Goal: Task Accomplishment & Management: Manage account settings

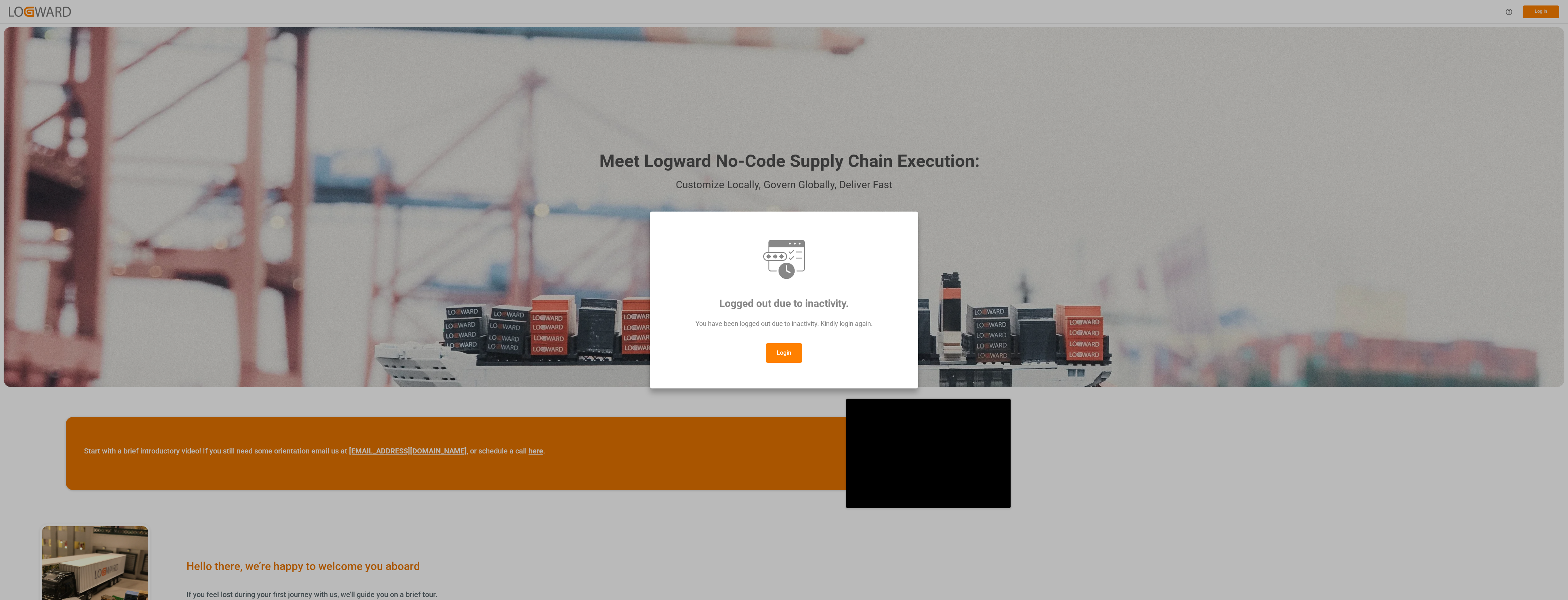
click at [778, 350] on button "Login" at bounding box center [784, 354] width 37 height 20
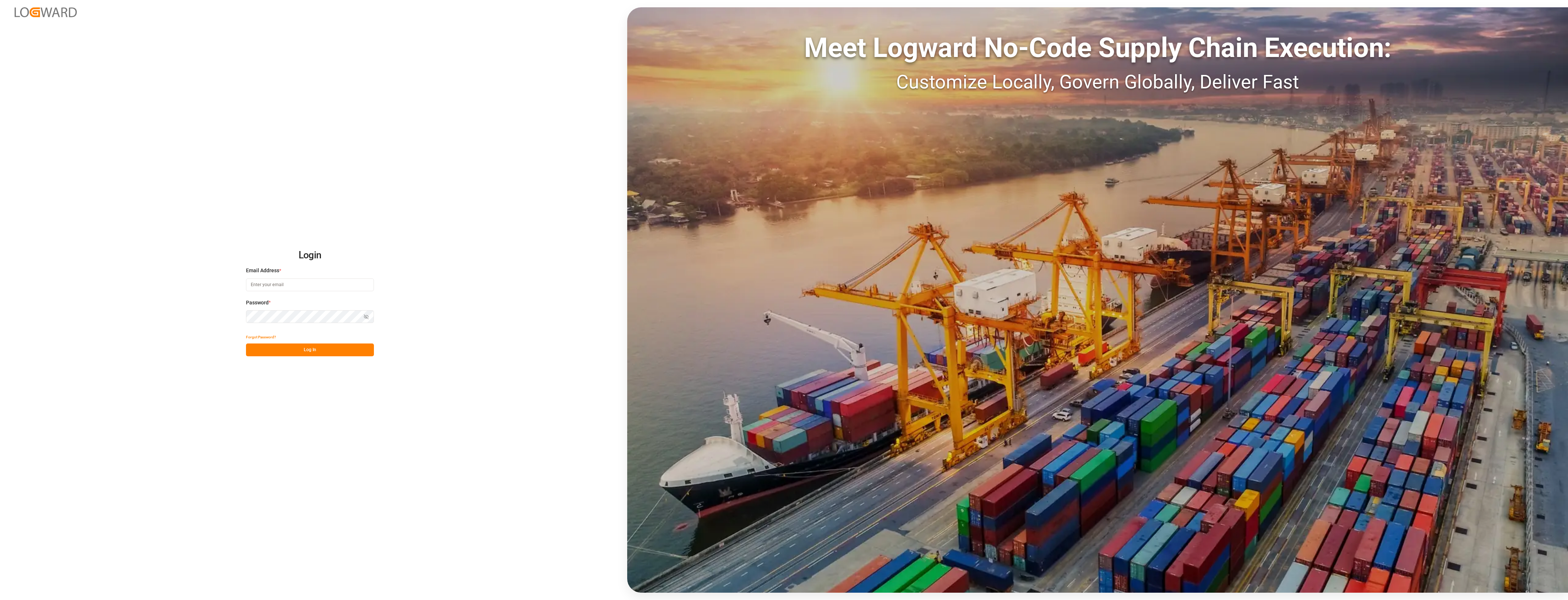
type input "cyril.leroy@melitta.fr"
click at [318, 355] on button "Log In" at bounding box center [310, 350] width 128 height 13
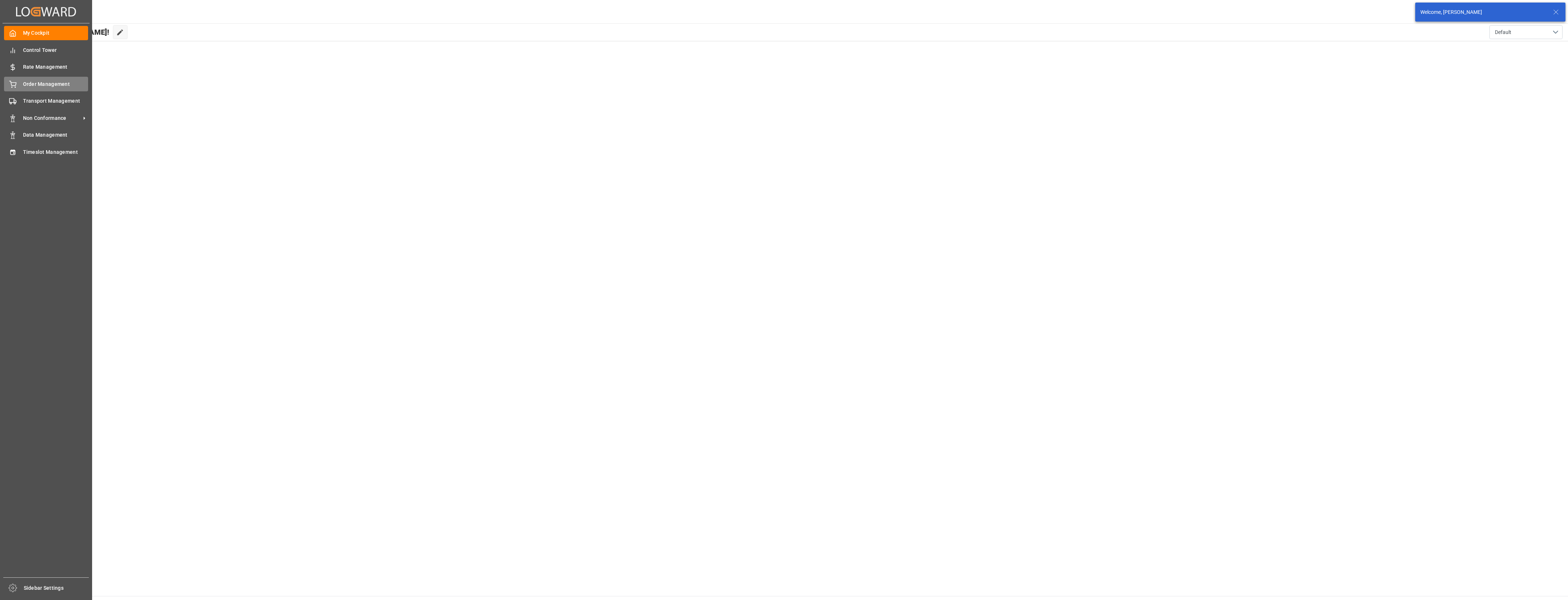
click at [23, 86] on span "Order Management" at bounding box center [56, 84] width 66 height 8
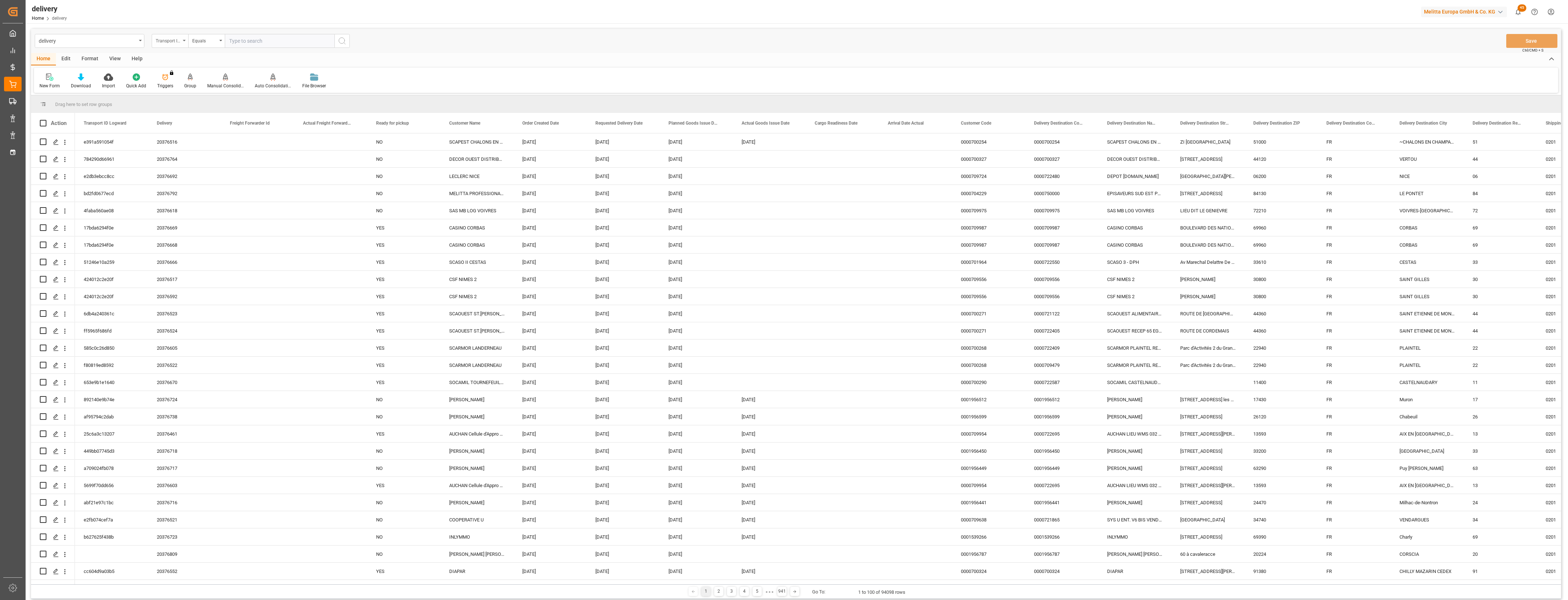
click at [182, 41] on div "Transport ID Logward" at bounding box center [170, 40] width 37 height 13
click at [192, 90] on div "Delivery" at bounding box center [206, 89] width 109 height 15
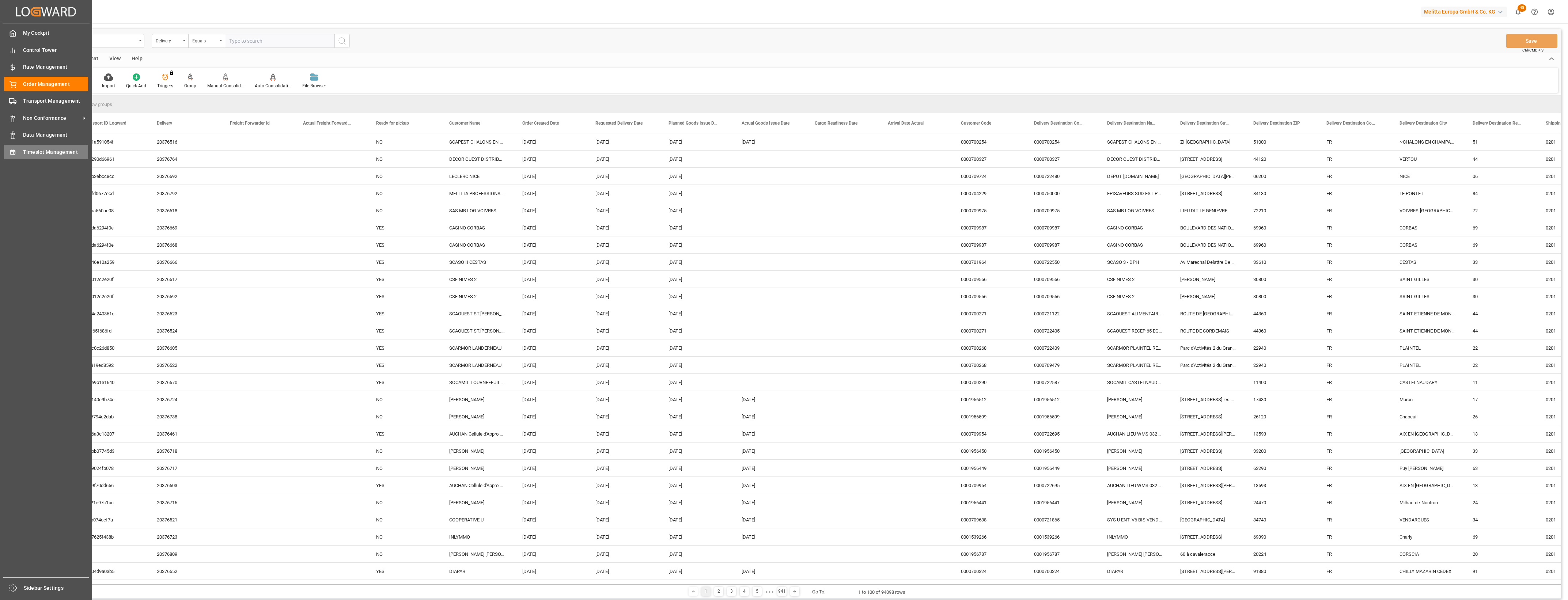
click at [13, 157] on div "Timeslot Management Timeslot Management" at bounding box center [45, 152] width 84 height 14
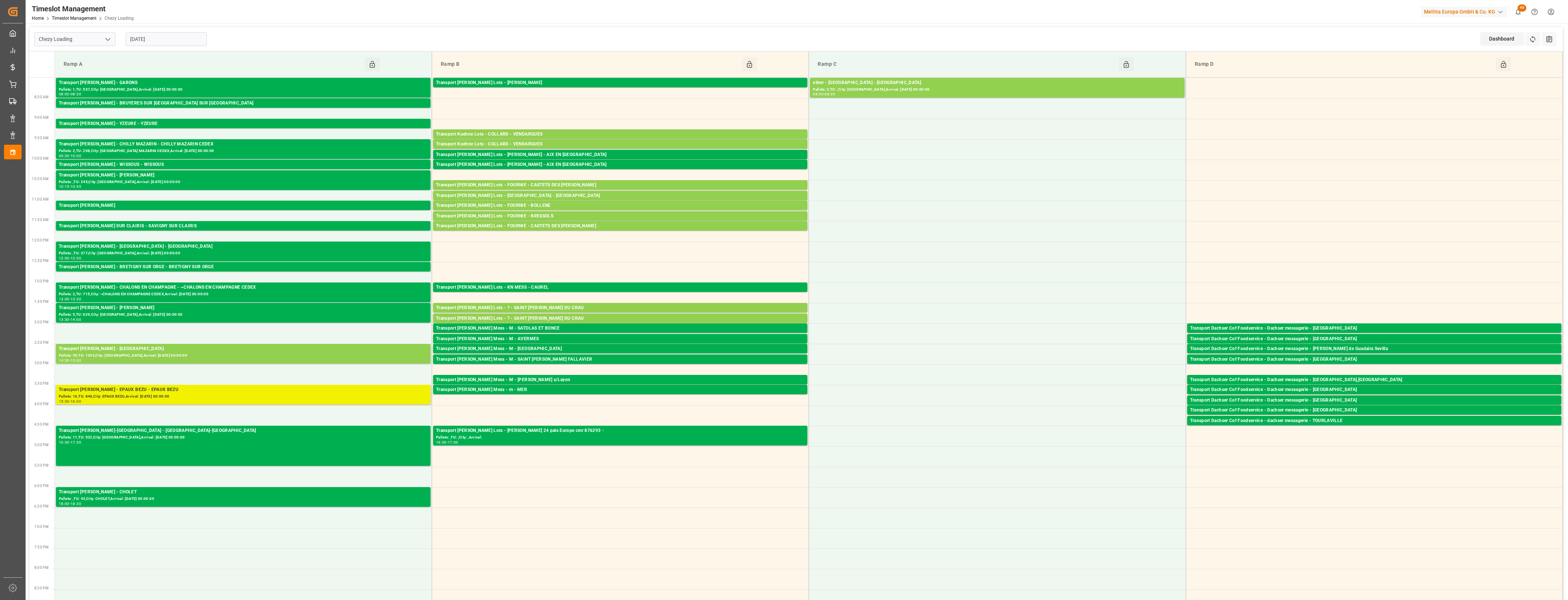
click at [169, 394] on div "Pallets: 16,TU: 848,City: EPAUX BEZU,Arrival: 2025-08-26 00:00:00" at bounding box center [243, 397] width 369 height 6
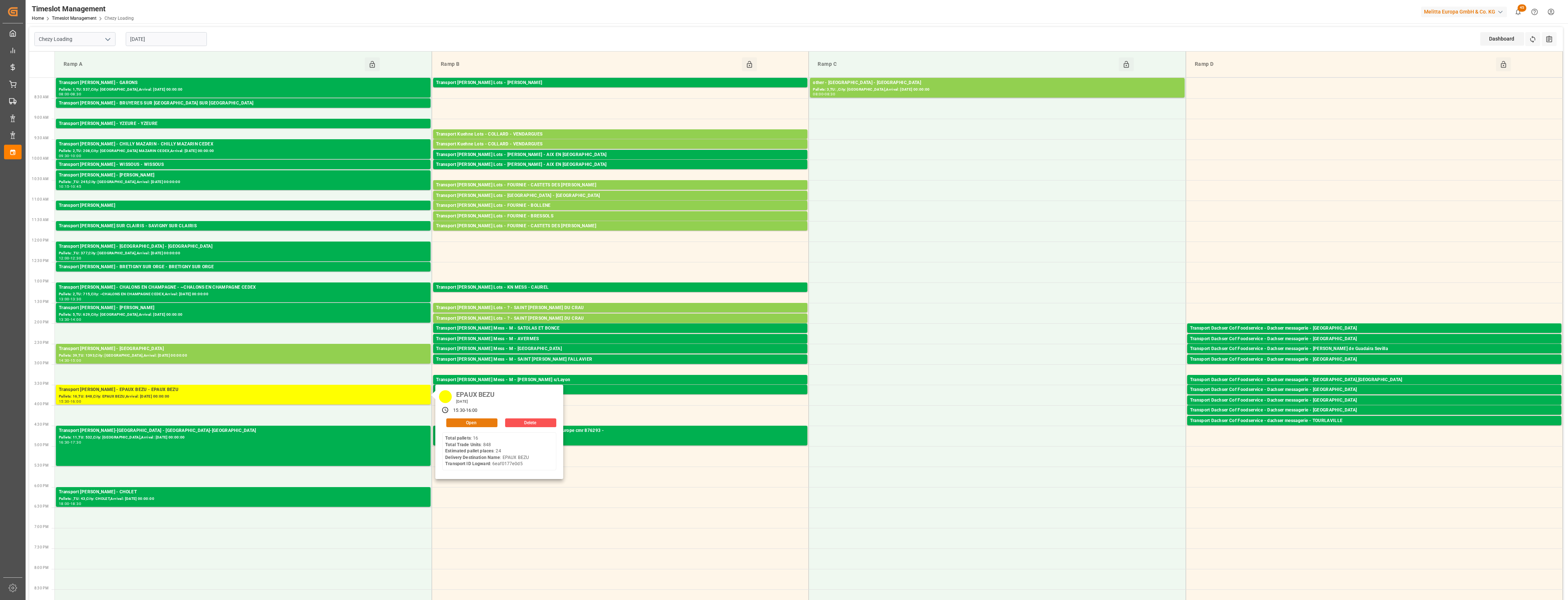
click at [486, 423] on button "Open" at bounding box center [471, 423] width 51 height 9
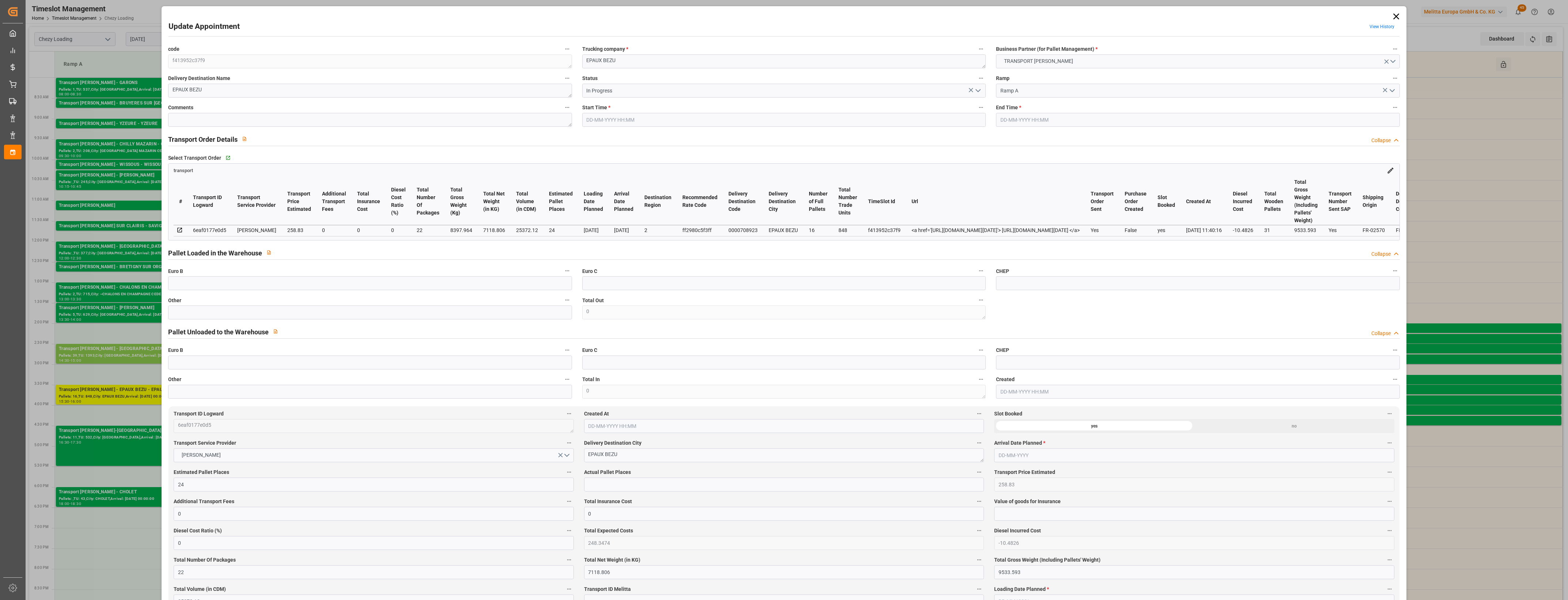
type input "25-08-2025 15:30"
type input "25-08-2025 16:00"
type input "21-08-2025 16:21"
type input "[DATE] 11:40"
type input "[DATE]"
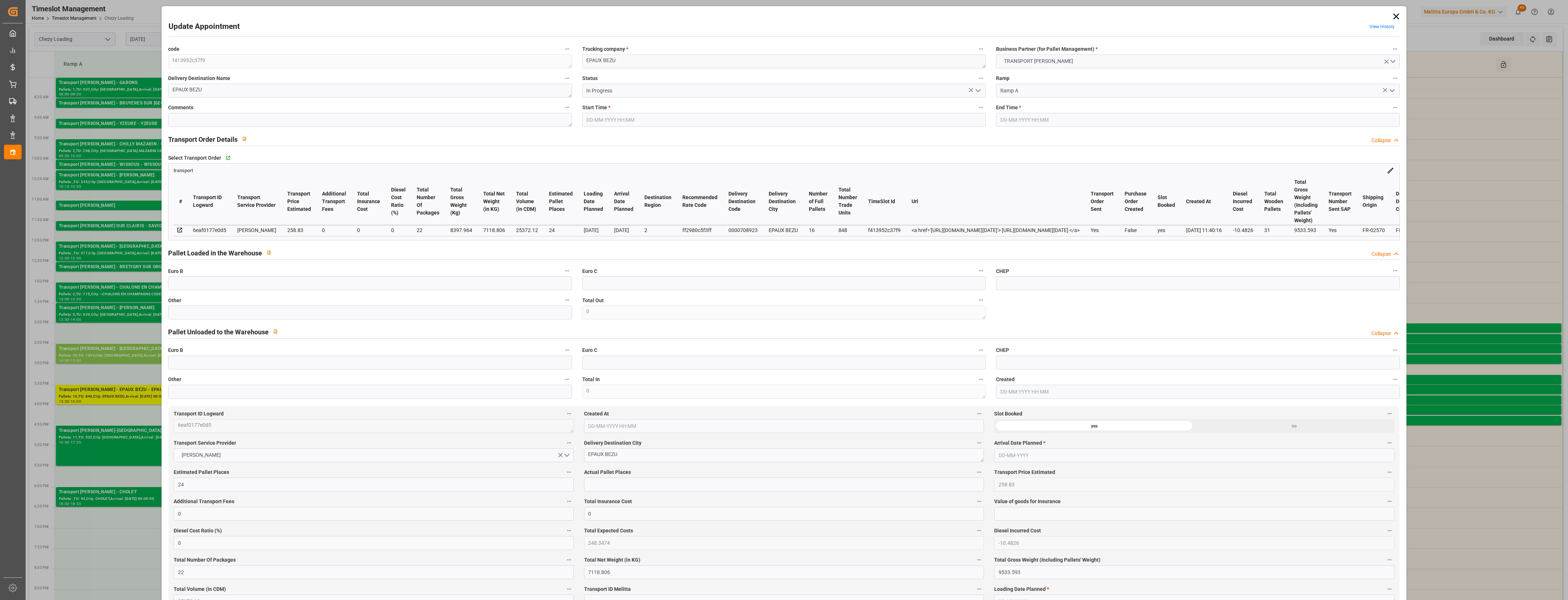
type input "[DATE]"
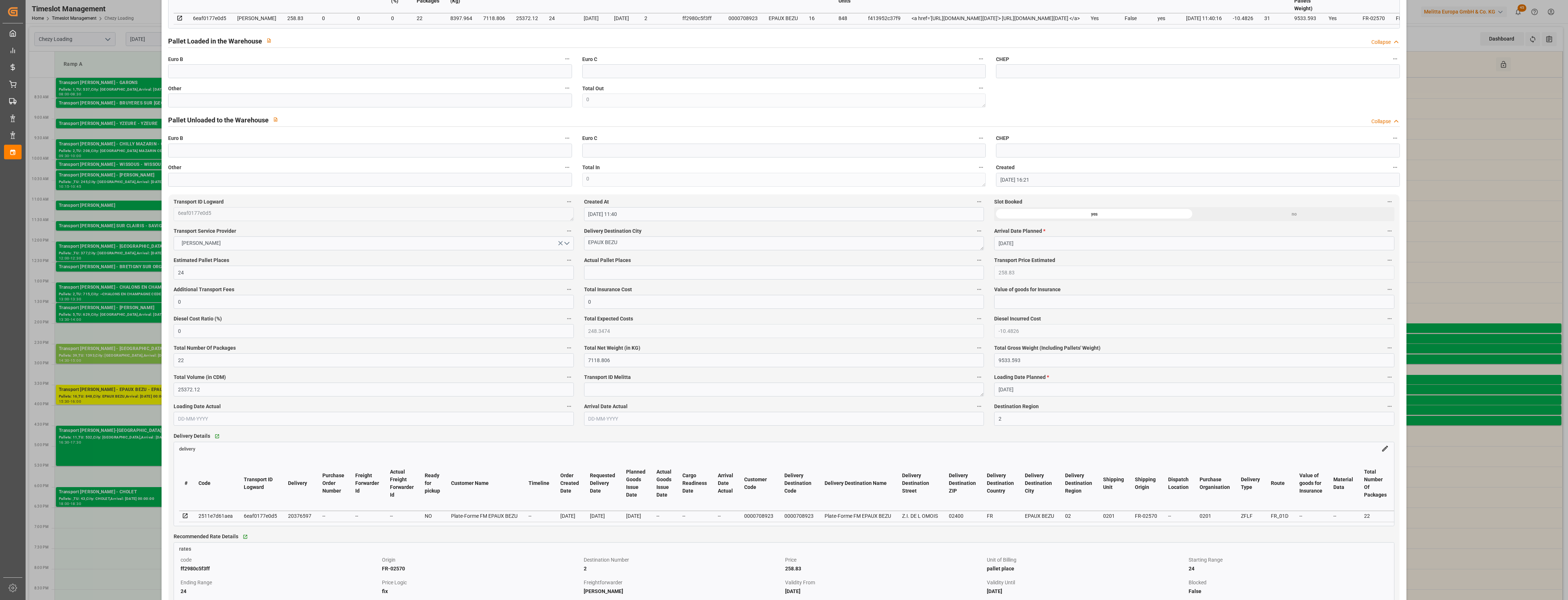
scroll to position [228, 0]
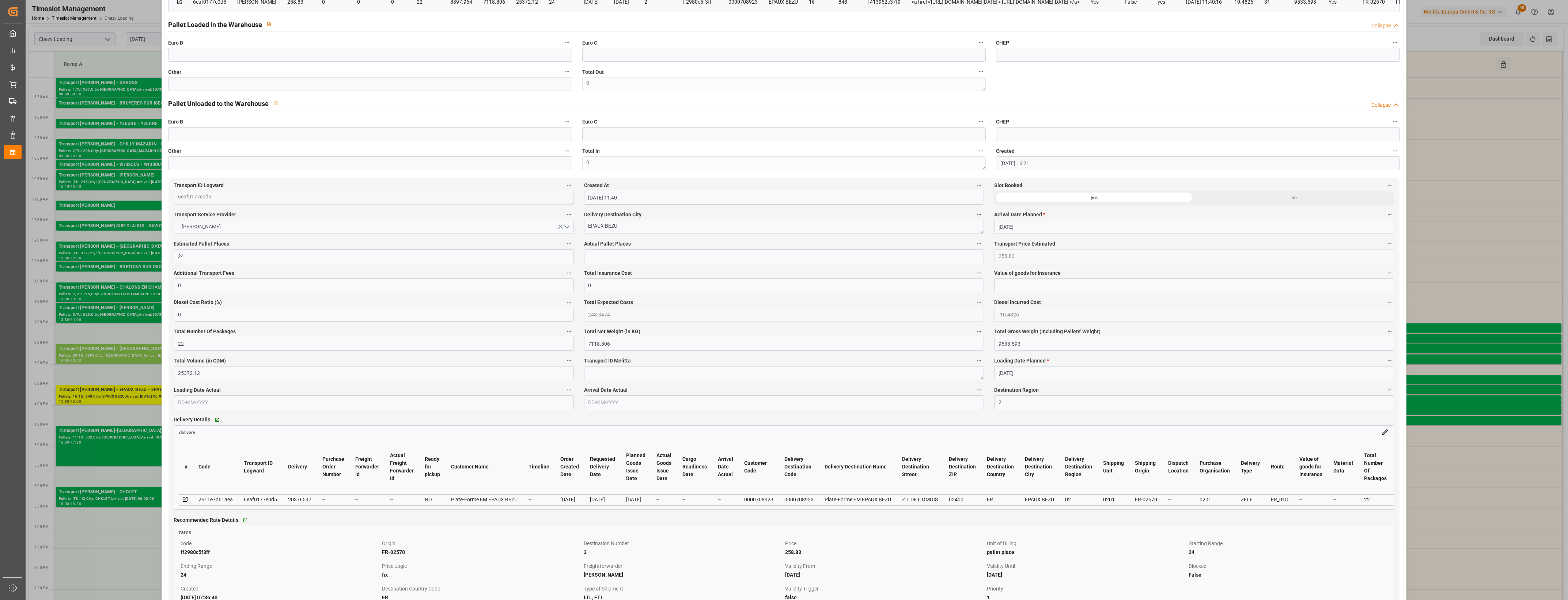
click at [1384, 434] on icon at bounding box center [1385, 433] width 6 height 6
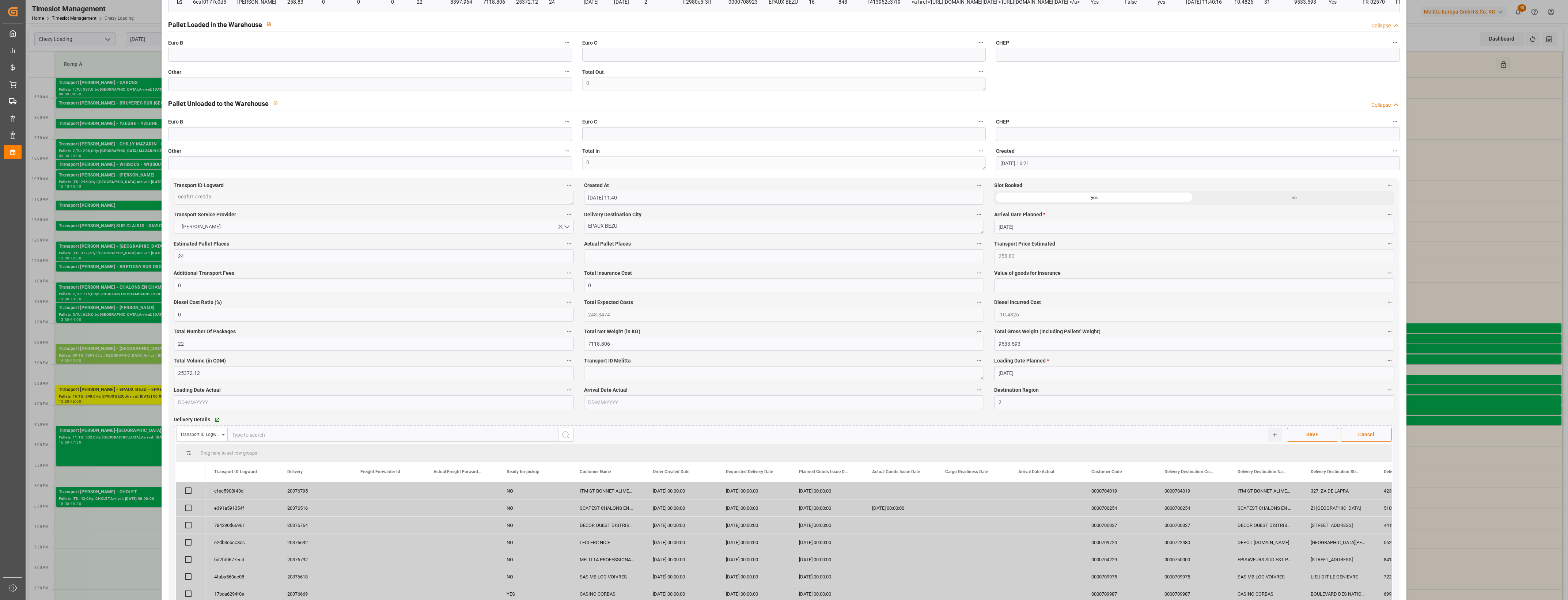
click at [222, 438] on div "Transport ID Logward" at bounding box center [201, 434] width 51 height 13
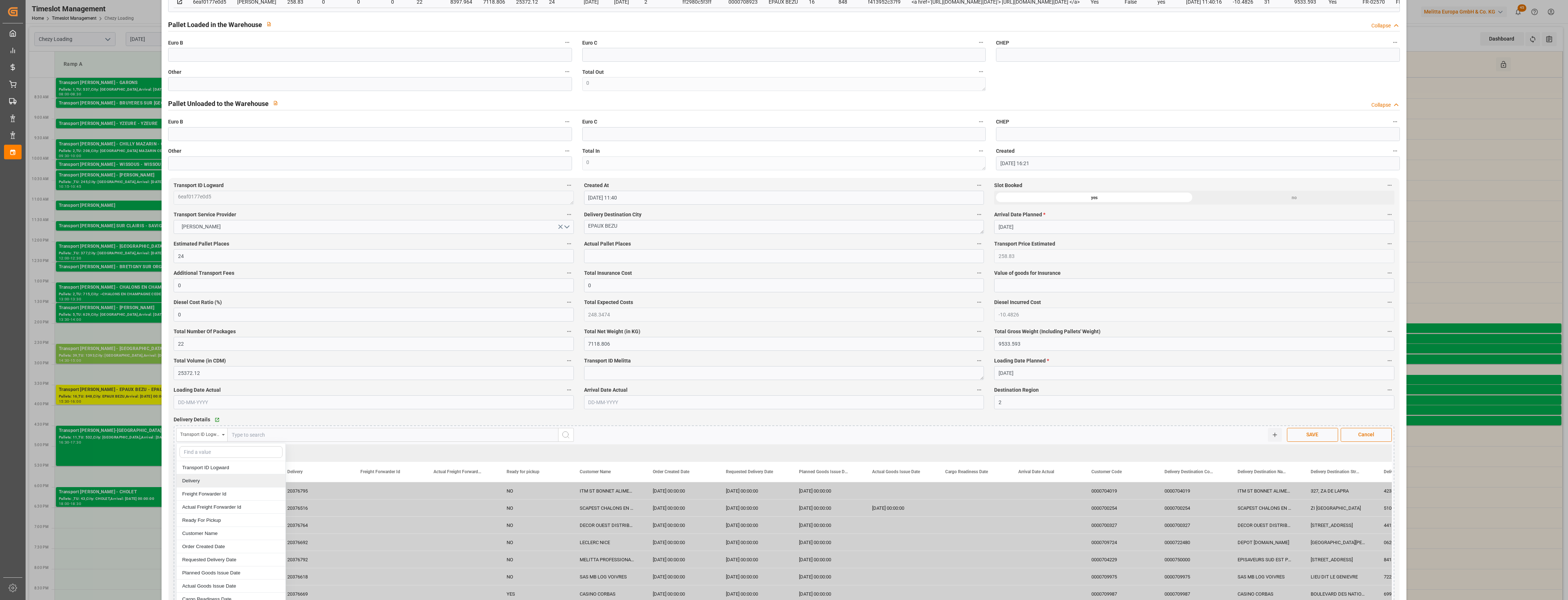
click at [192, 486] on div "Delivery" at bounding box center [230, 481] width 109 height 13
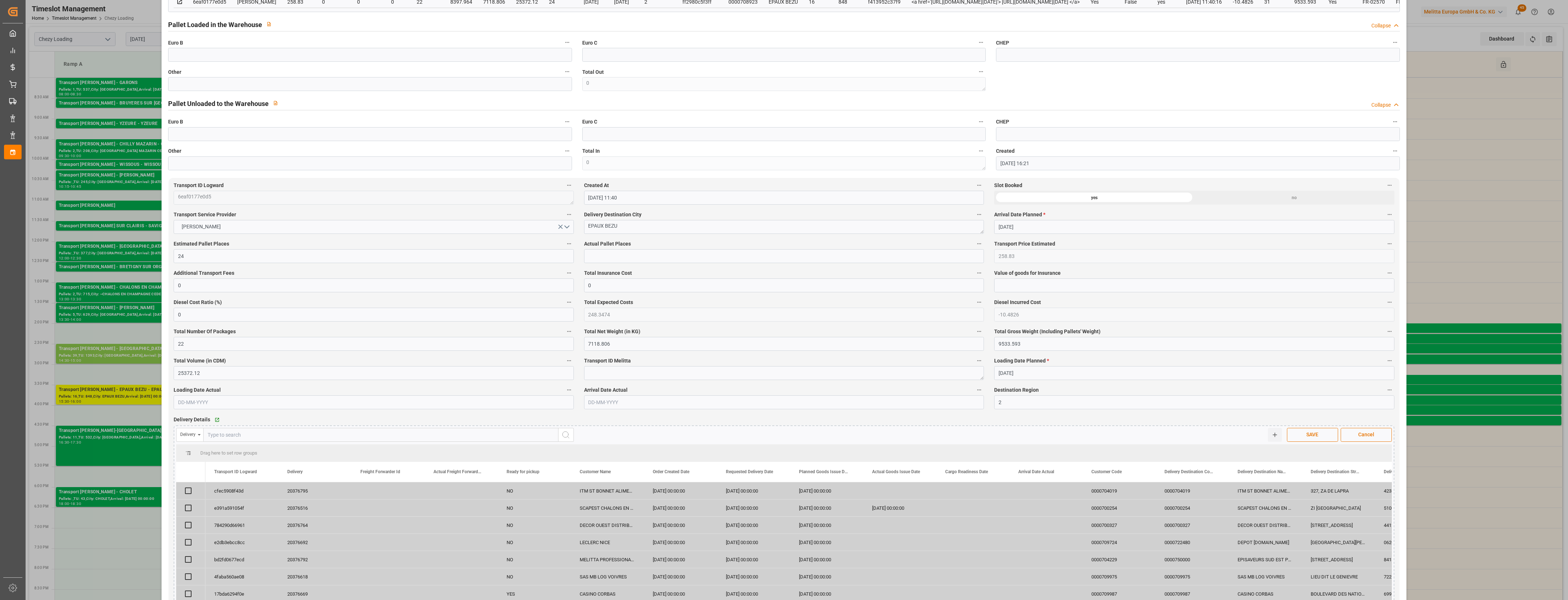
click at [249, 435] on input "text" at bounding box center [380, 434] width 355 height 13
type input "20376663"
click at [567, 439] on icon "search button" at bounding box center [566, 435] width 9 height 9
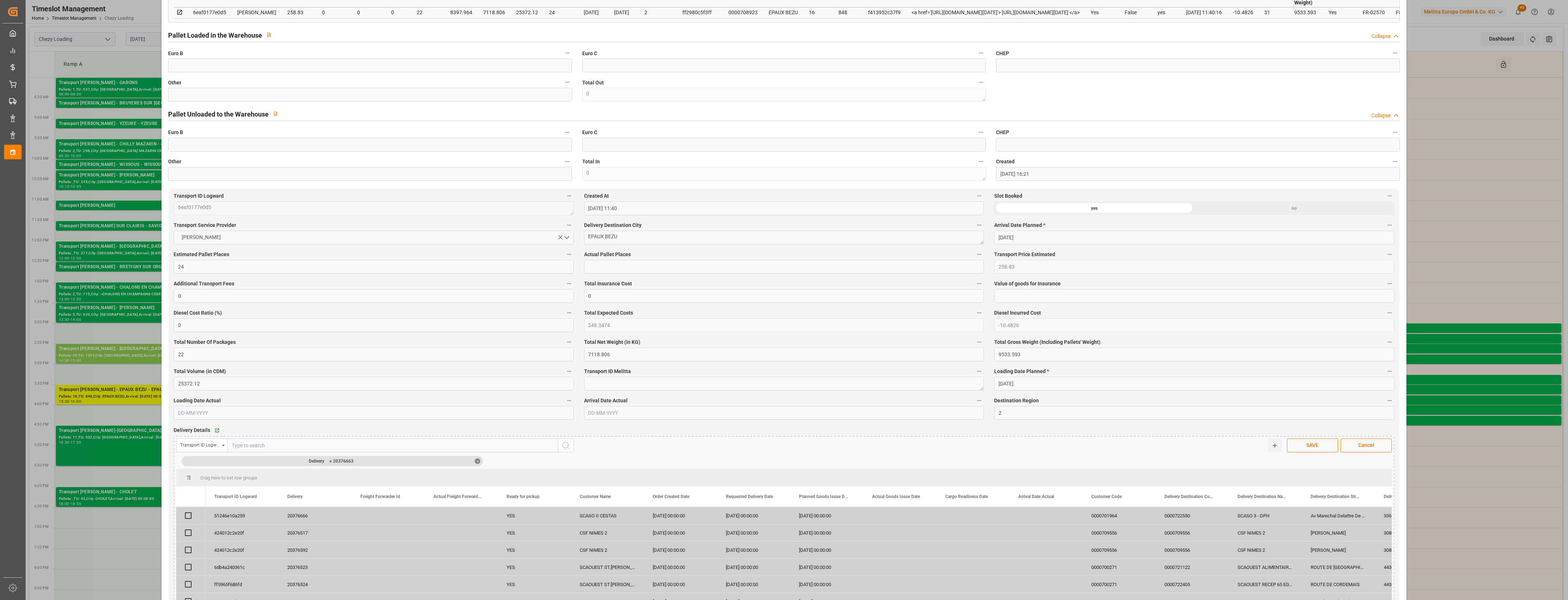
scroll to position [320, 0]
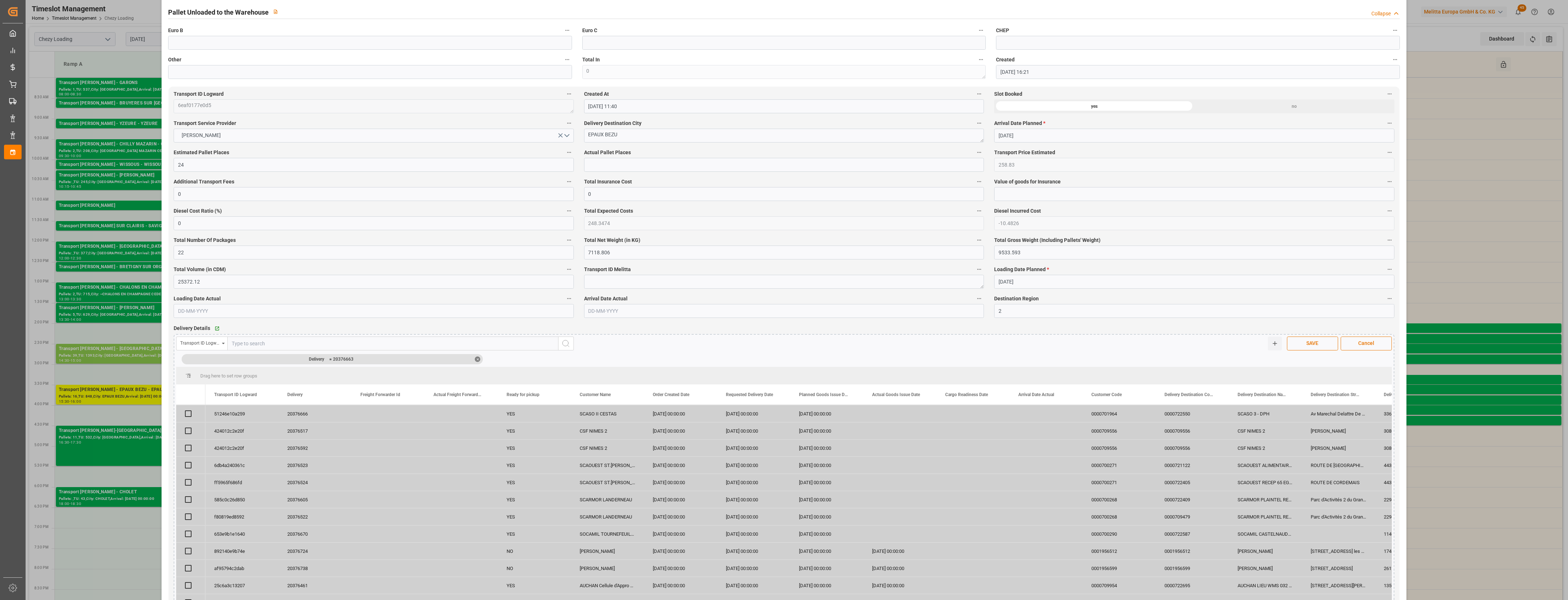
click at [221, 347] on div "Transport ID Logward" at bounding box center [201, 343] width 51 height 13
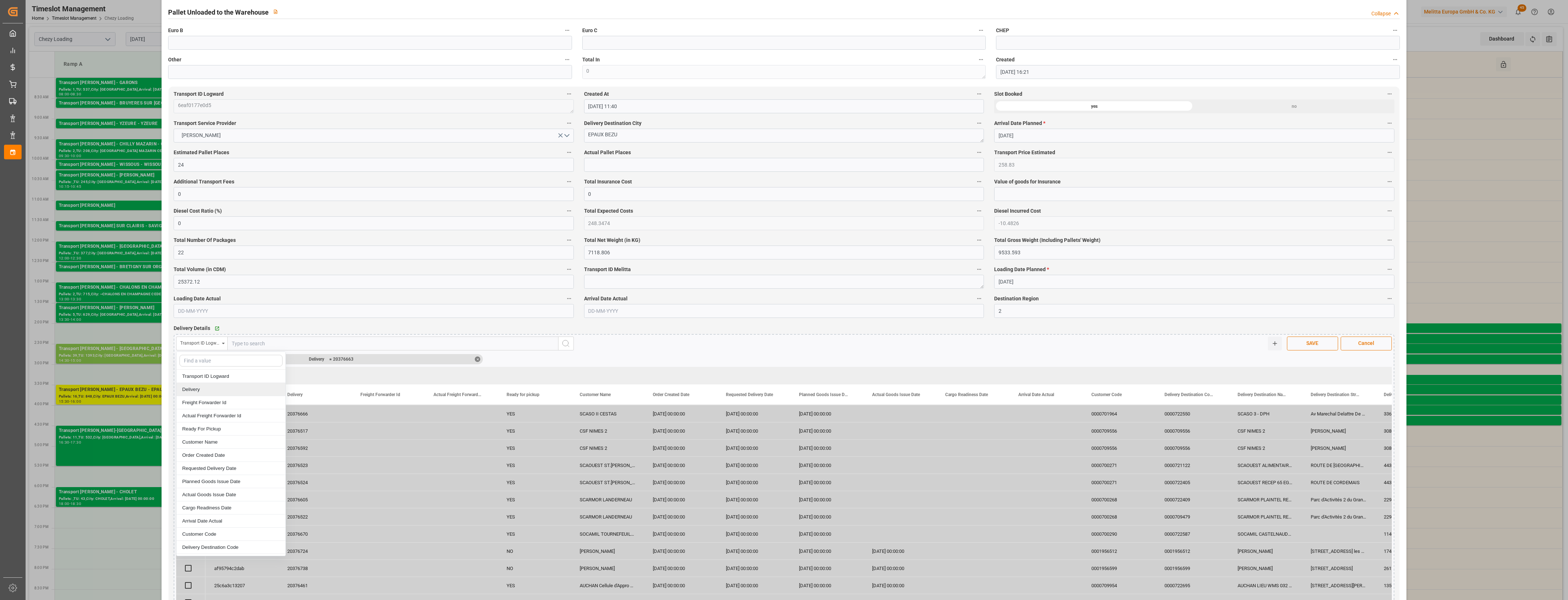
click at [215, 393] on div "Delivery" at bounding box center [230, 390] width 109 height 13
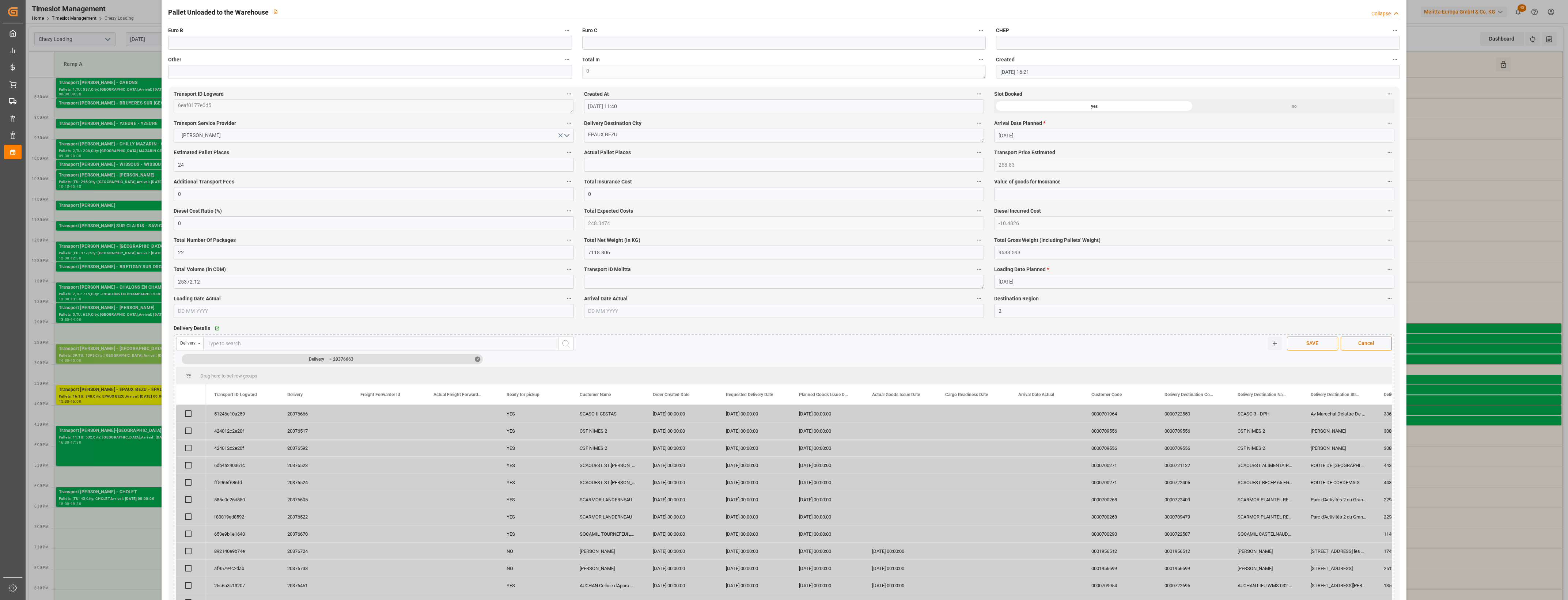
click at [261, 339] on input "text" at bounding box center [380, 343] width 355 height 13
type input "20376663"
click at [1275, 344] on line at bounding box center [1275, 344] width 4 height 0
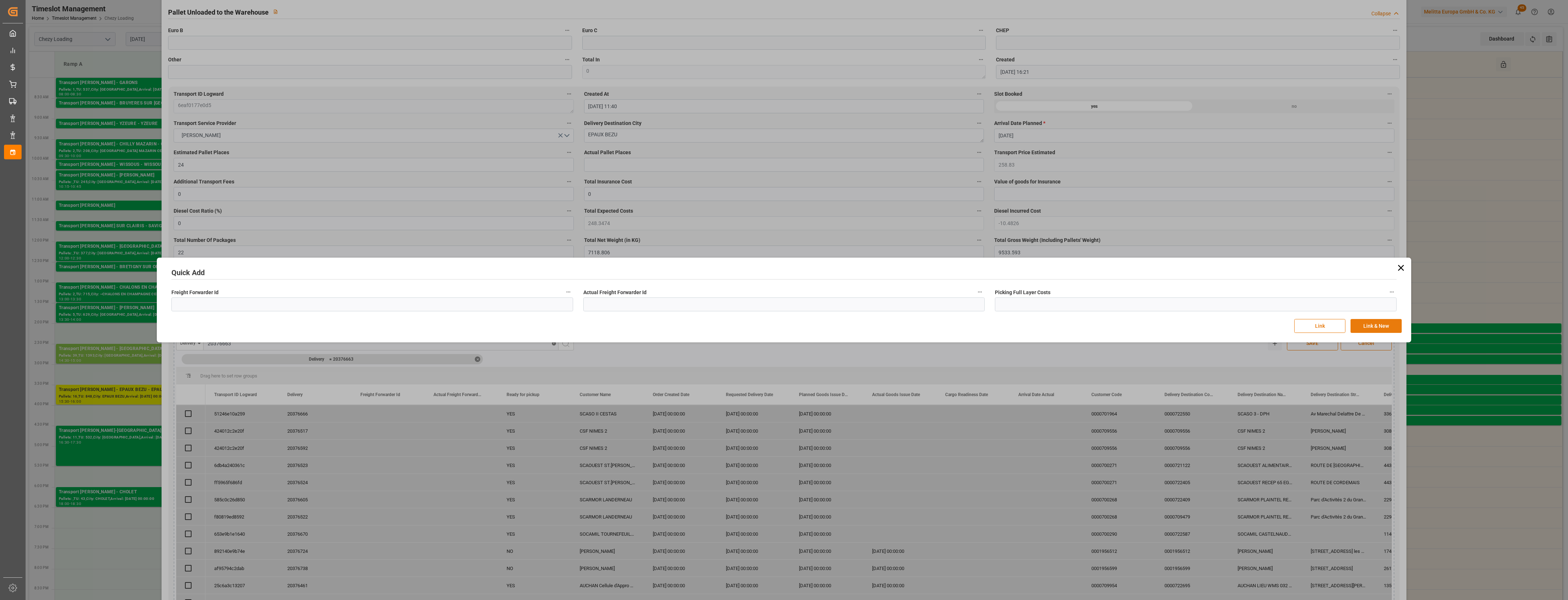
click at [1366, 330] on button "Link & New" at bounding box center [1376, 326] width 51 height 13
click at [1401, 265] on icon at bounding box center [1400, 267] width 10 height 10
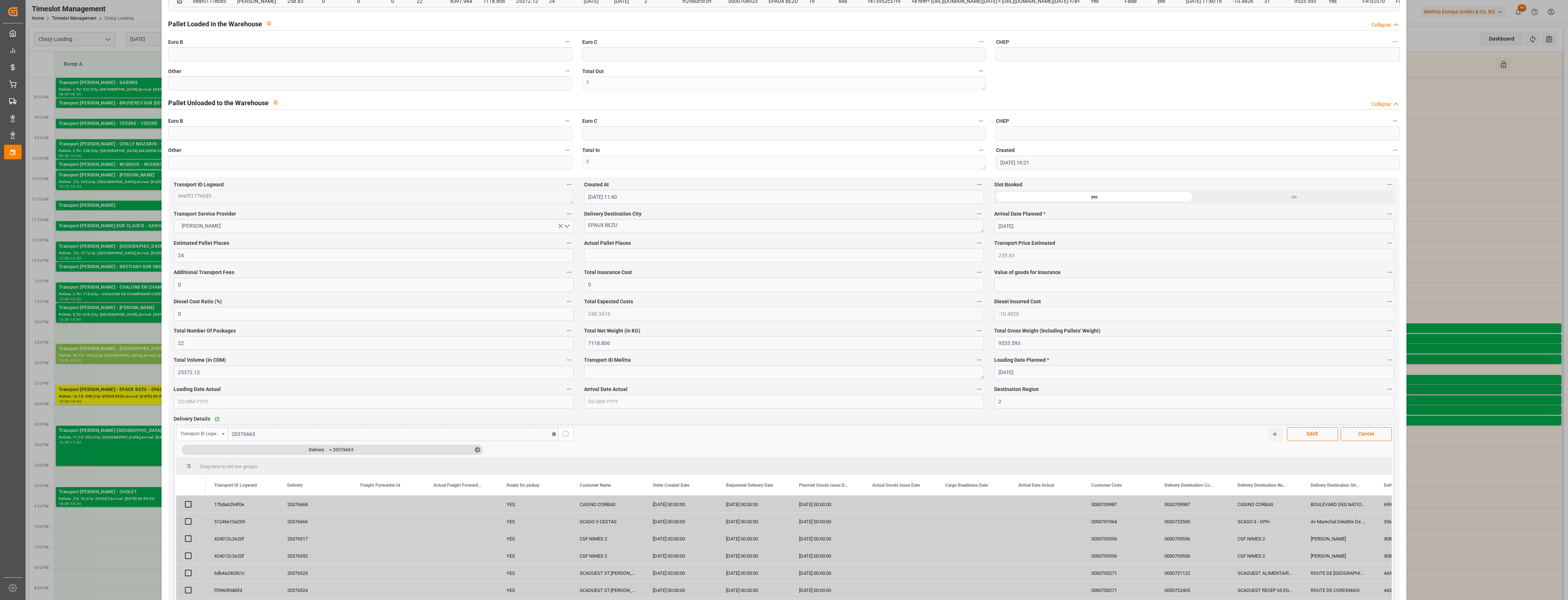
scroll to position [228, 0]
click at [218, 436] on div "Transport ID Logward" at bounding box center [200, 434] width 40 height 8
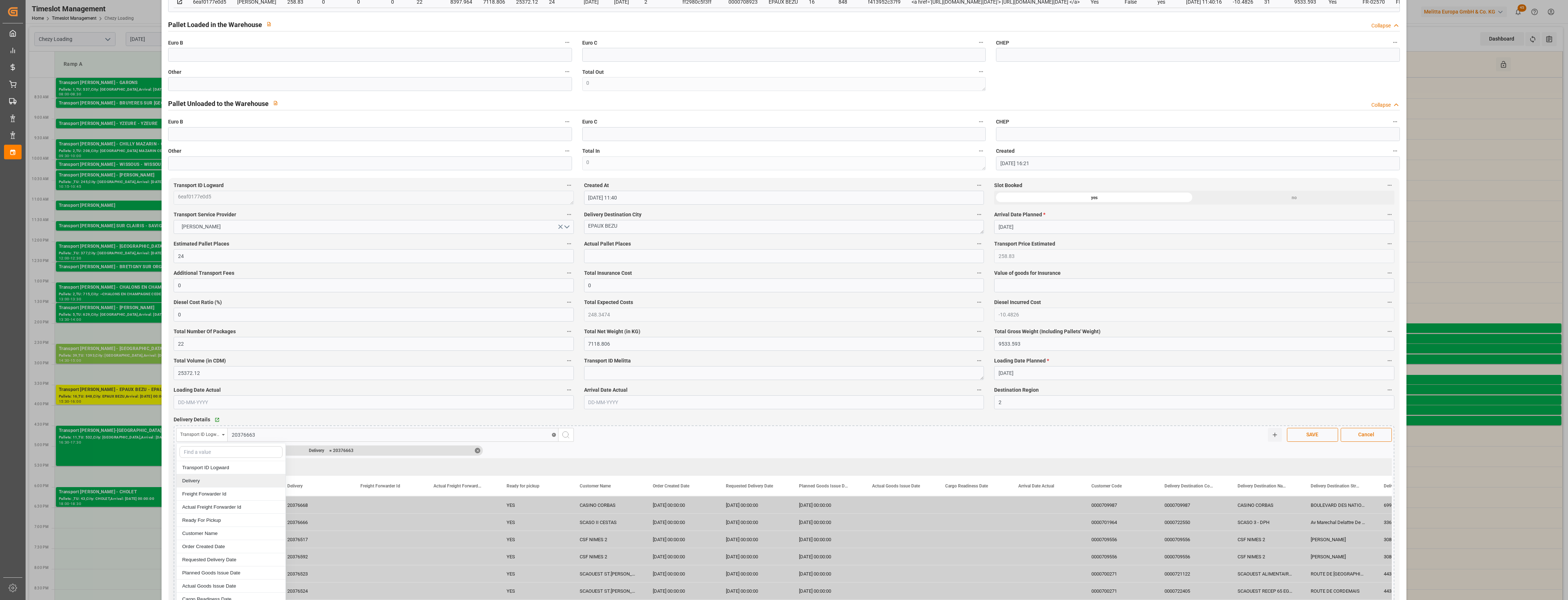
click at [212, 483] on div "Delivery" at bounding box center [230, 481] width 109 height 13
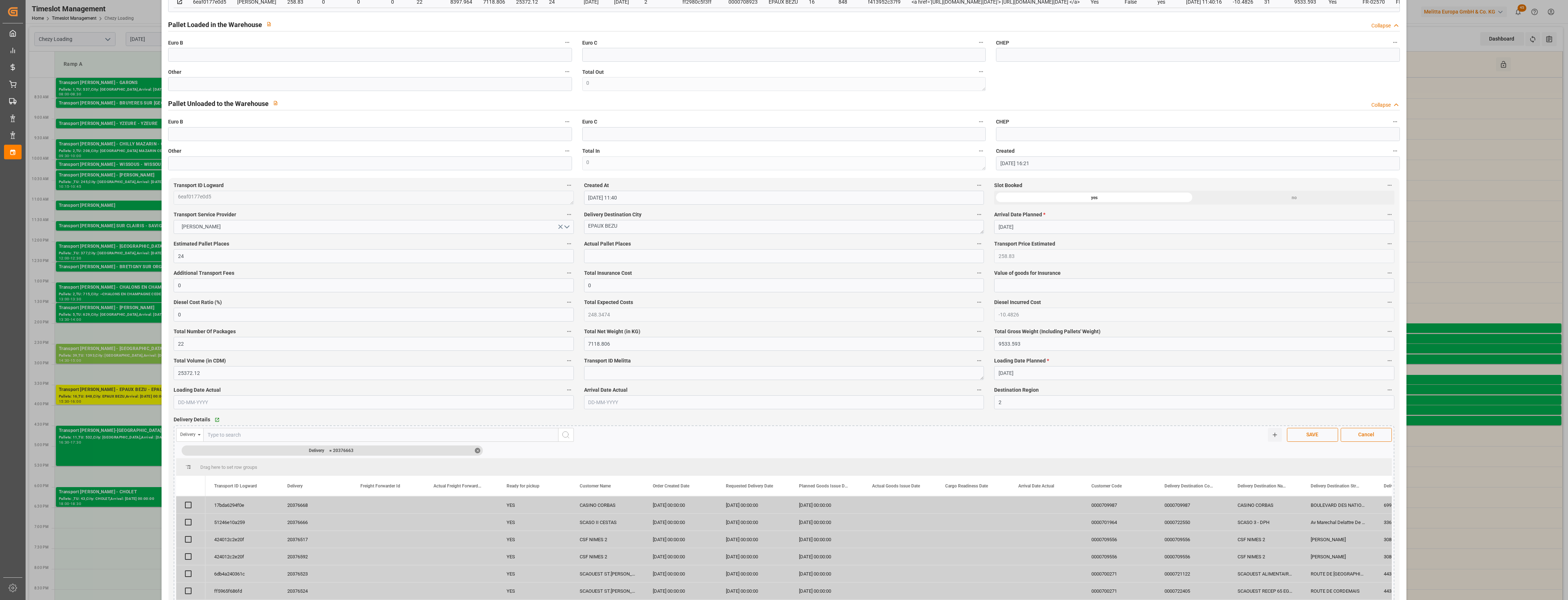
click at [280, 435] on input "text" at bounding box center [380, 434] width 355 height 13
type input "20376663"
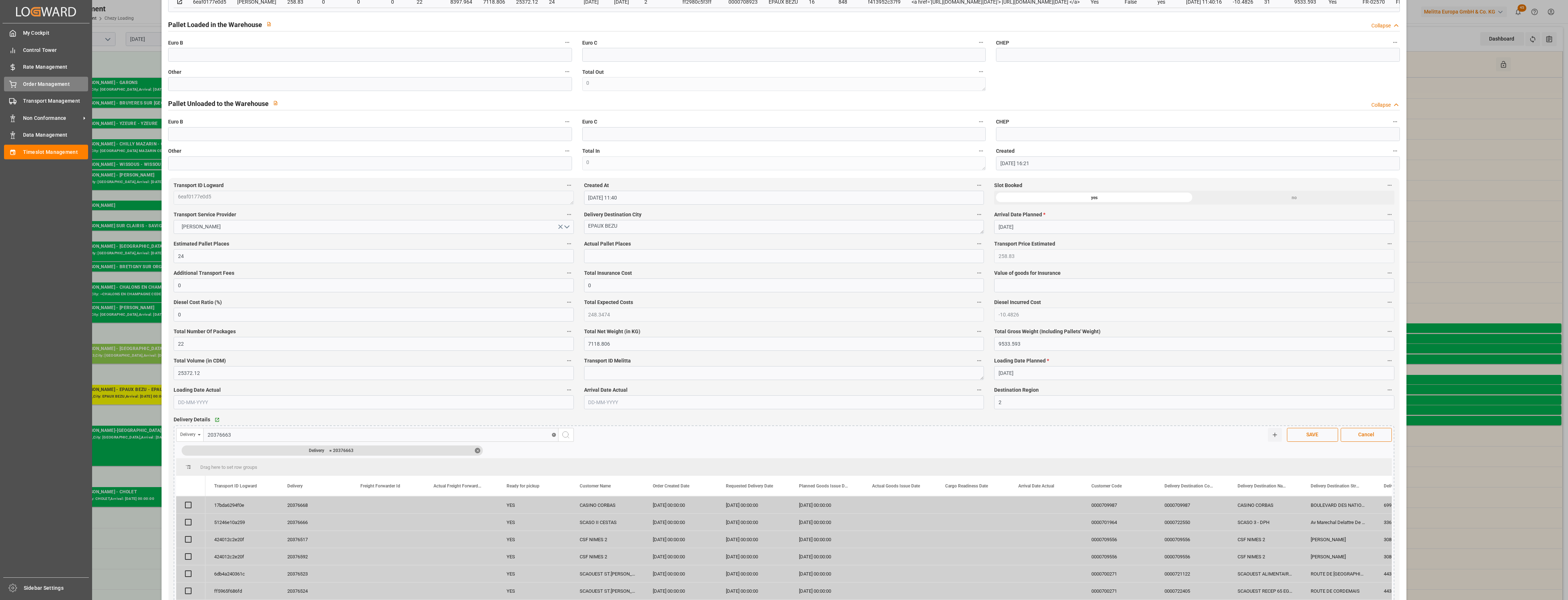
click at [25, 81] on span "Order Management" at bounding box center [56, 84] width 66 height 8
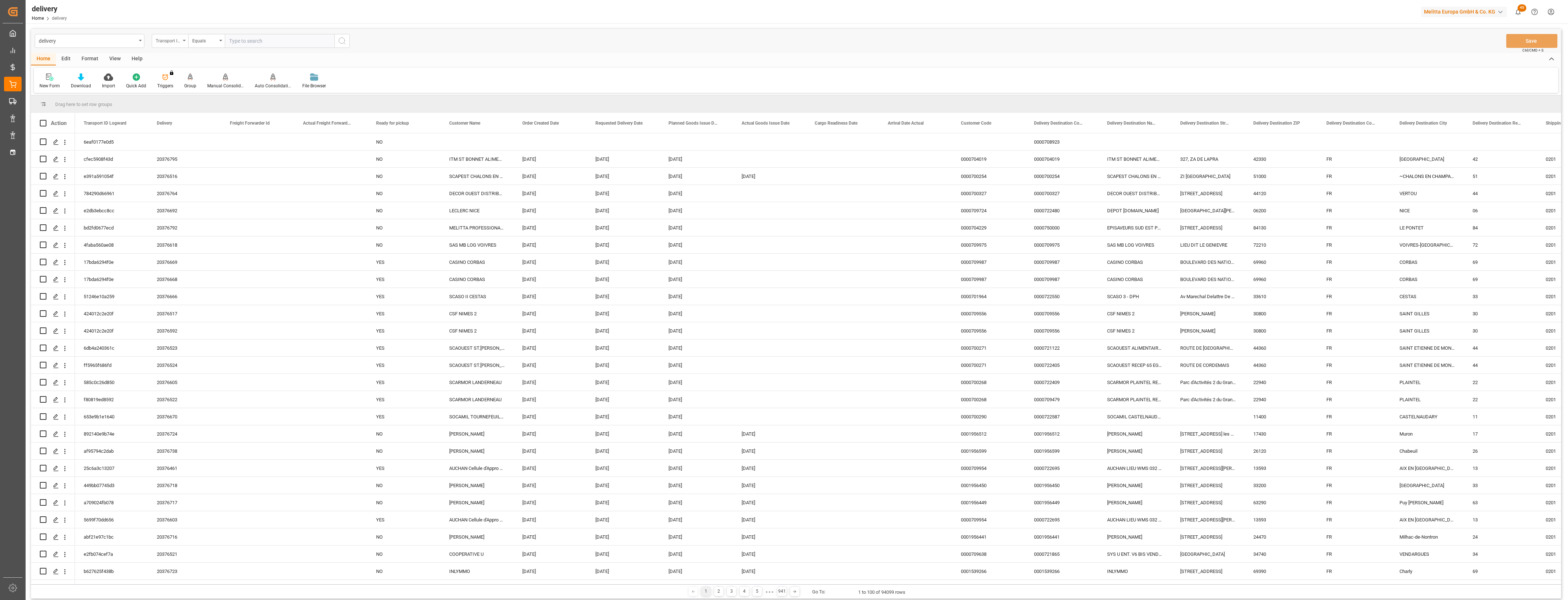
click at [184, 43] on div "Transport ID Logward" at bounding box center [170, 40] width 37 height 13
click at [178, 86] on div "Delivery" at bounding box center [206, 89] width 109 height 15
click at [236, 45] on input "text" at bounding box center [280, 40] width 110 height 13
type input "20376663"
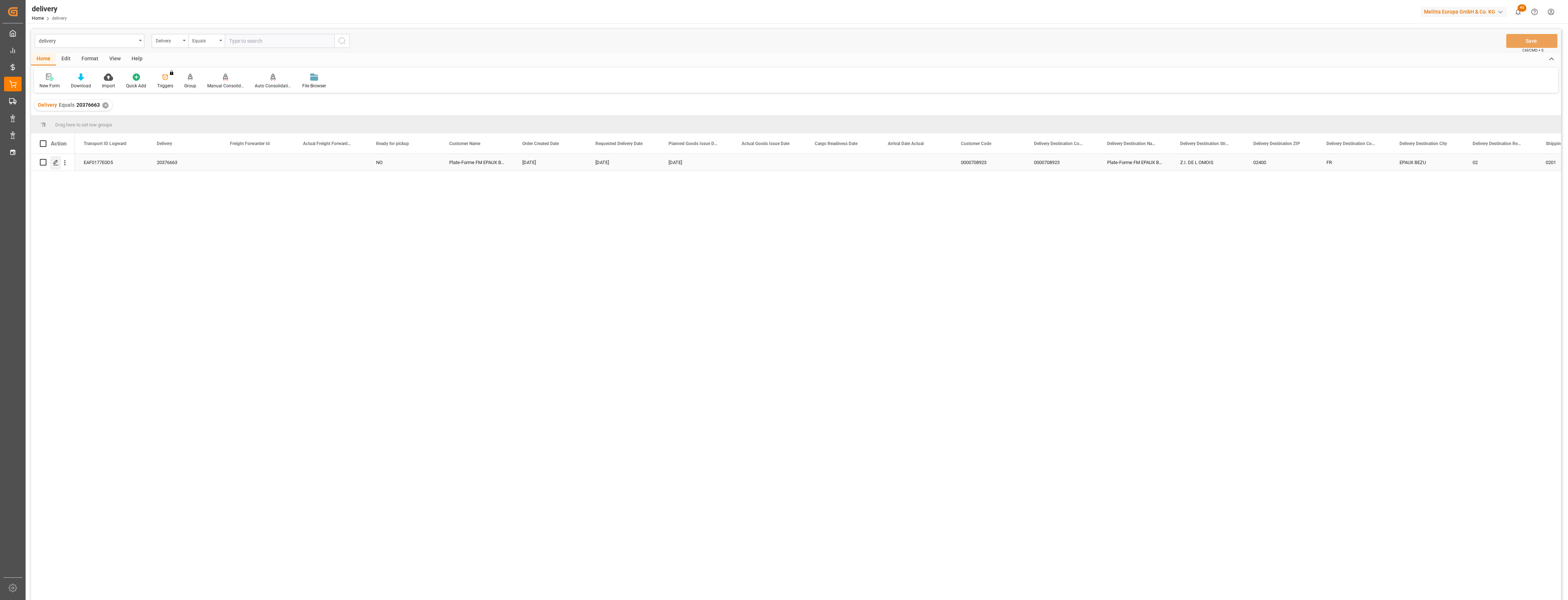
click at [57, 163] on icon "Press SPACE to select this row." at bounding box center [56, 163] width 6 height 6
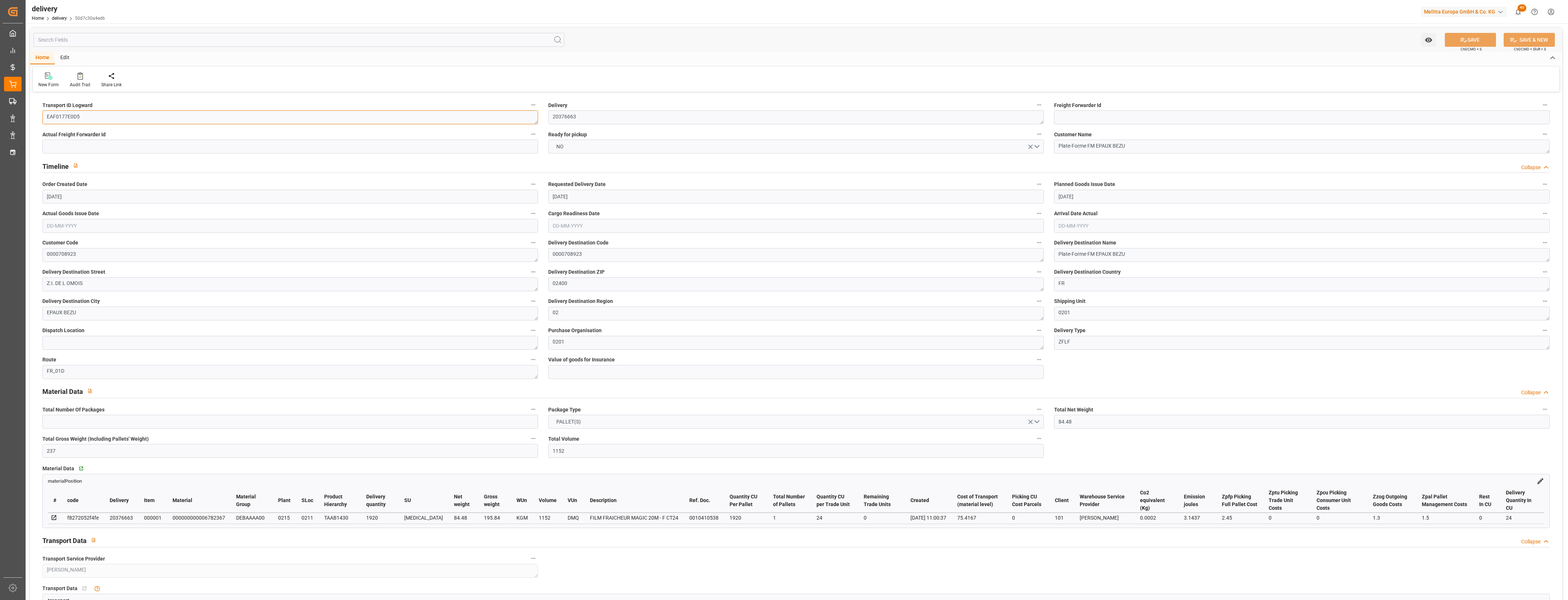
drag, startPoint x: 97, startPoint y: 117, endPoint x: -2, endPoint y: 111, distance: 99.2
click at [0, 111] on html "Created by potrace 1.15, written by Peter Selinger 2001-2017 Created by potrace…" at bounding box center [784, 300] width 1568 height 600
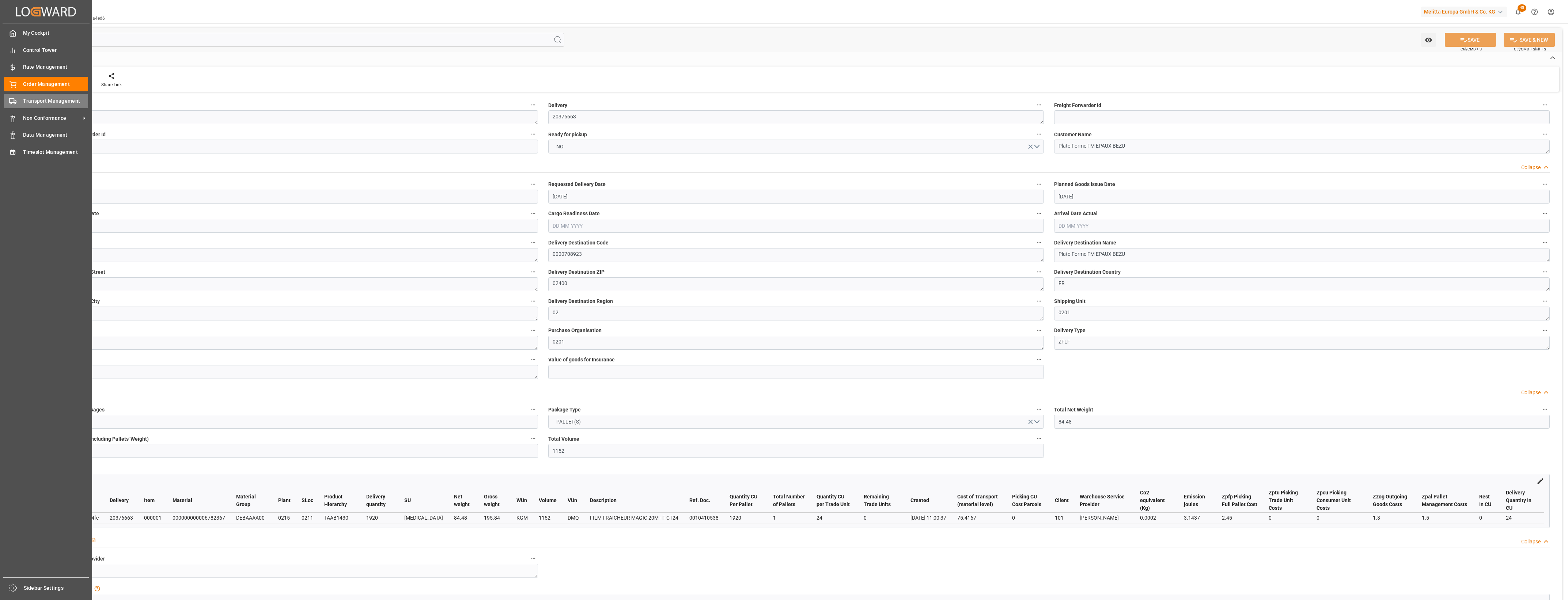
click at [13, 101] on icon at bounding box center [13, 102] width 7 height 7
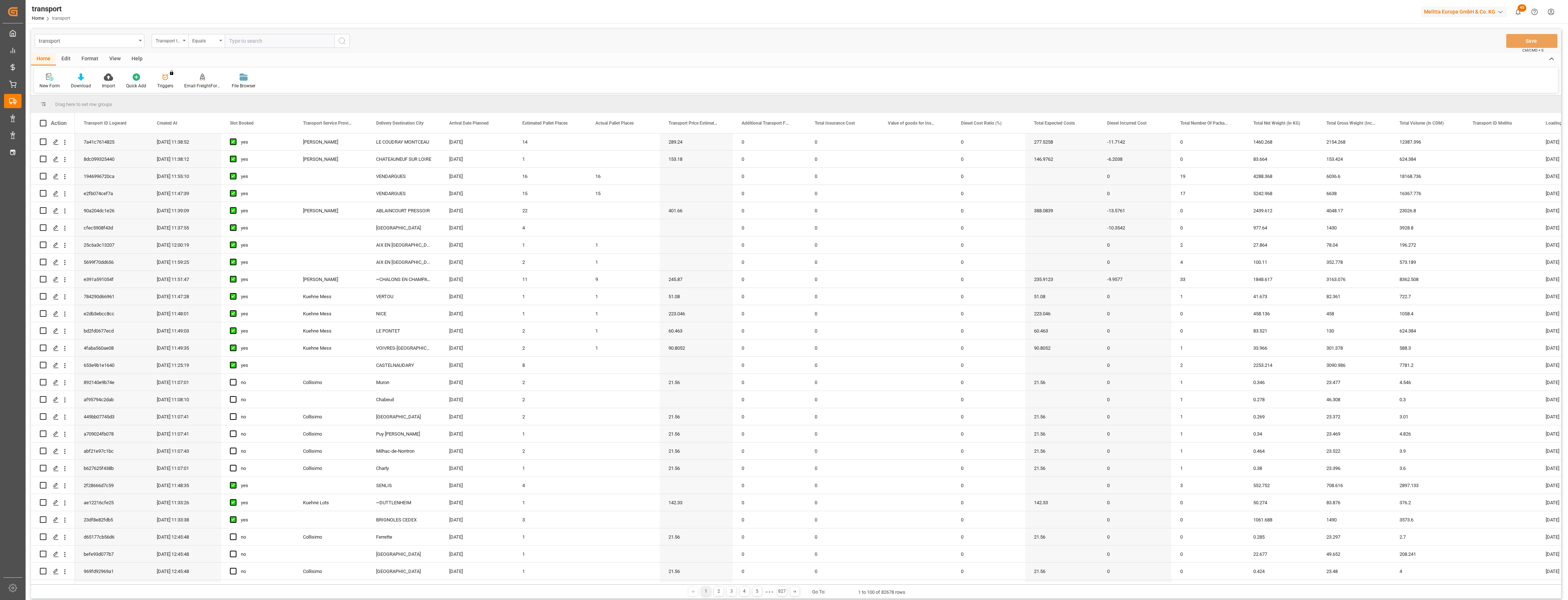
click at [239, 42] on input "text" at bounding box center [280, 40] width 110 height 13
type input "EAF0177E0D5"
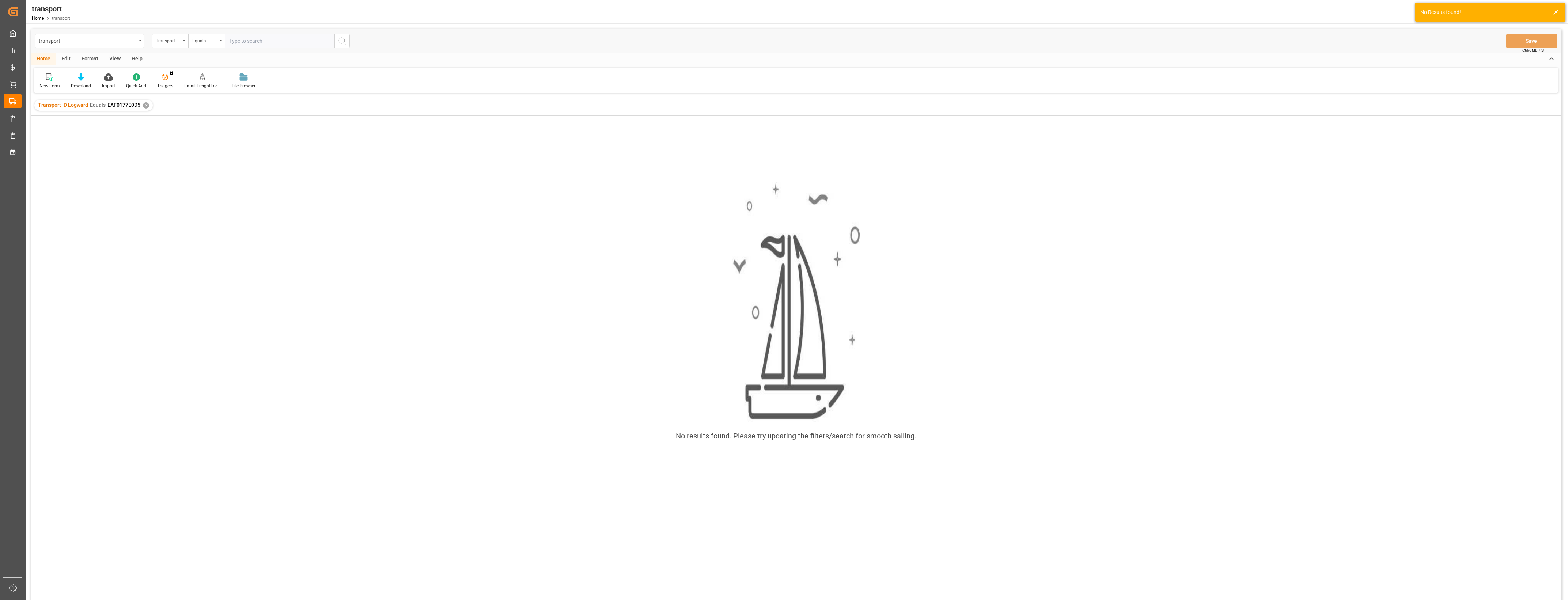
click at [145, 107] on div "✕" at bounding box center [146, 105] width 6 height 6
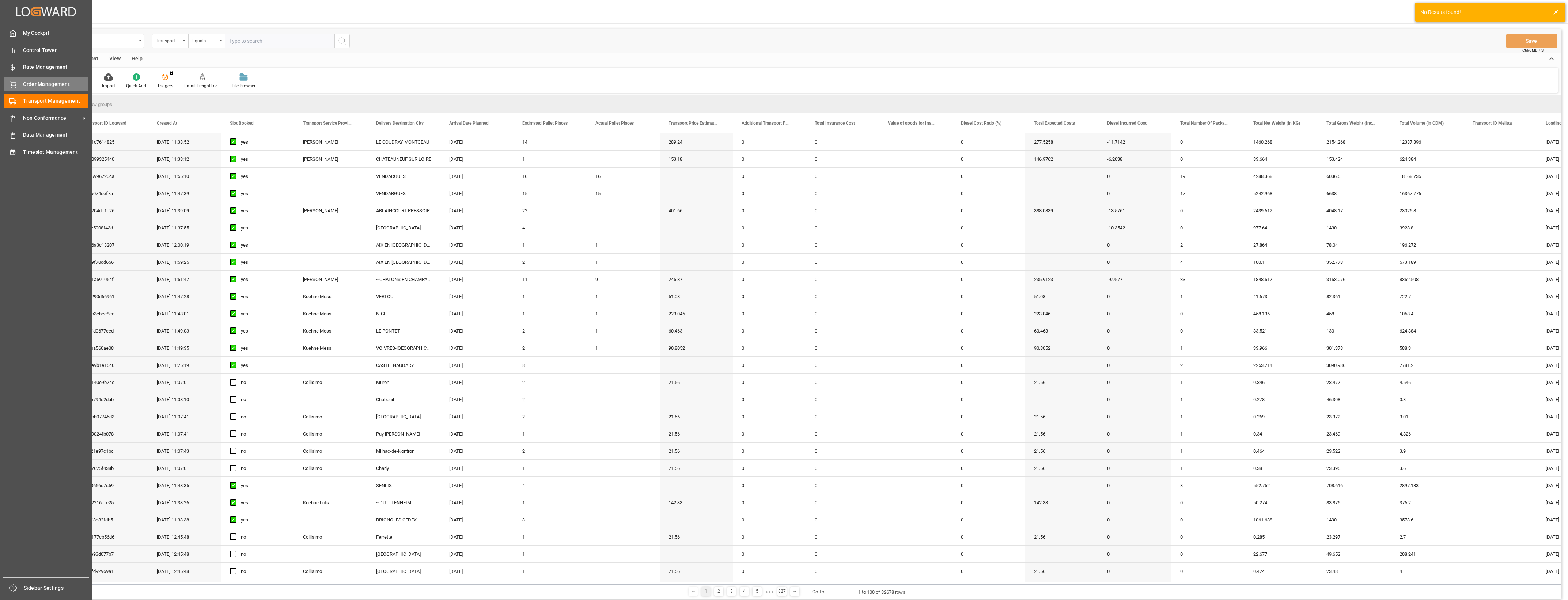
click at [15, 86] on icon at bounding box center [13, 85] width 7 height 7
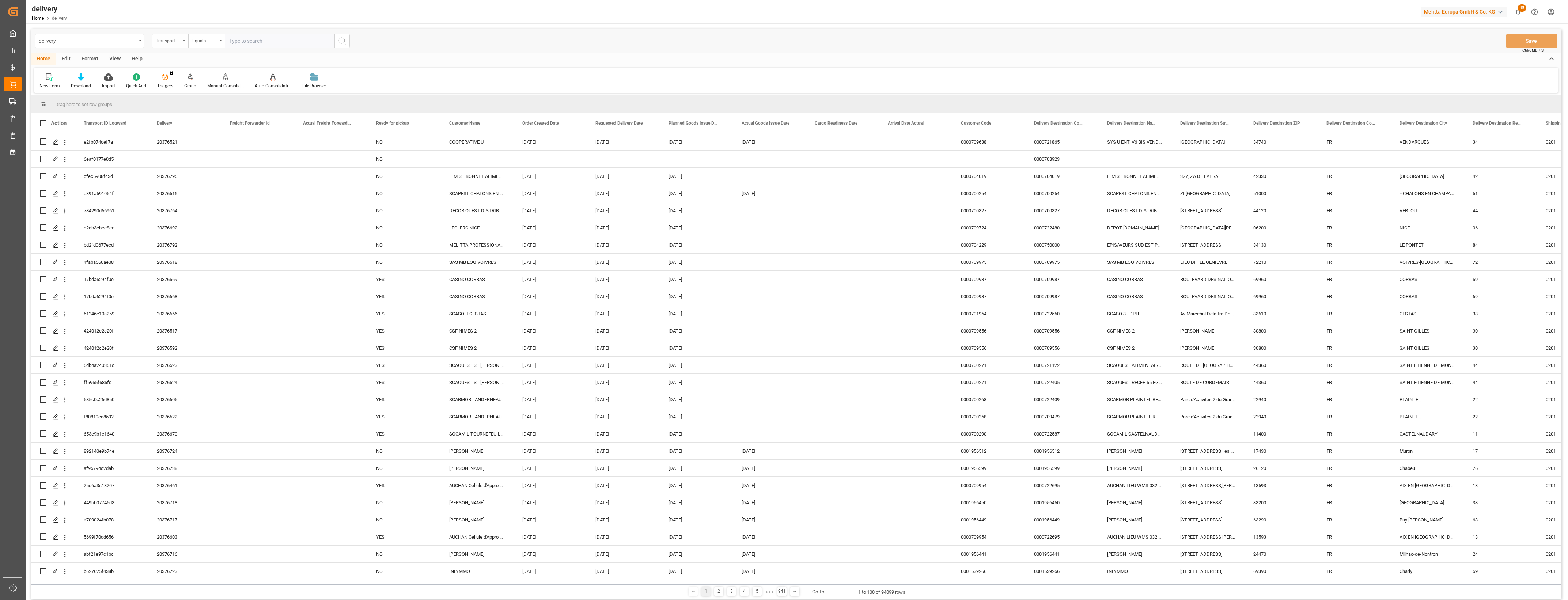
click at [183, 42] on div "Transport ID Logward" at bounding box center [170, 40] width 37 height 13
click at [178, 94] on div "Delivery" at bounding box center [206, 89] width 109 height 15
click at [237, 44] on input "text" at bounding box center [280, 40] width 110 height 13
type input "20376663"
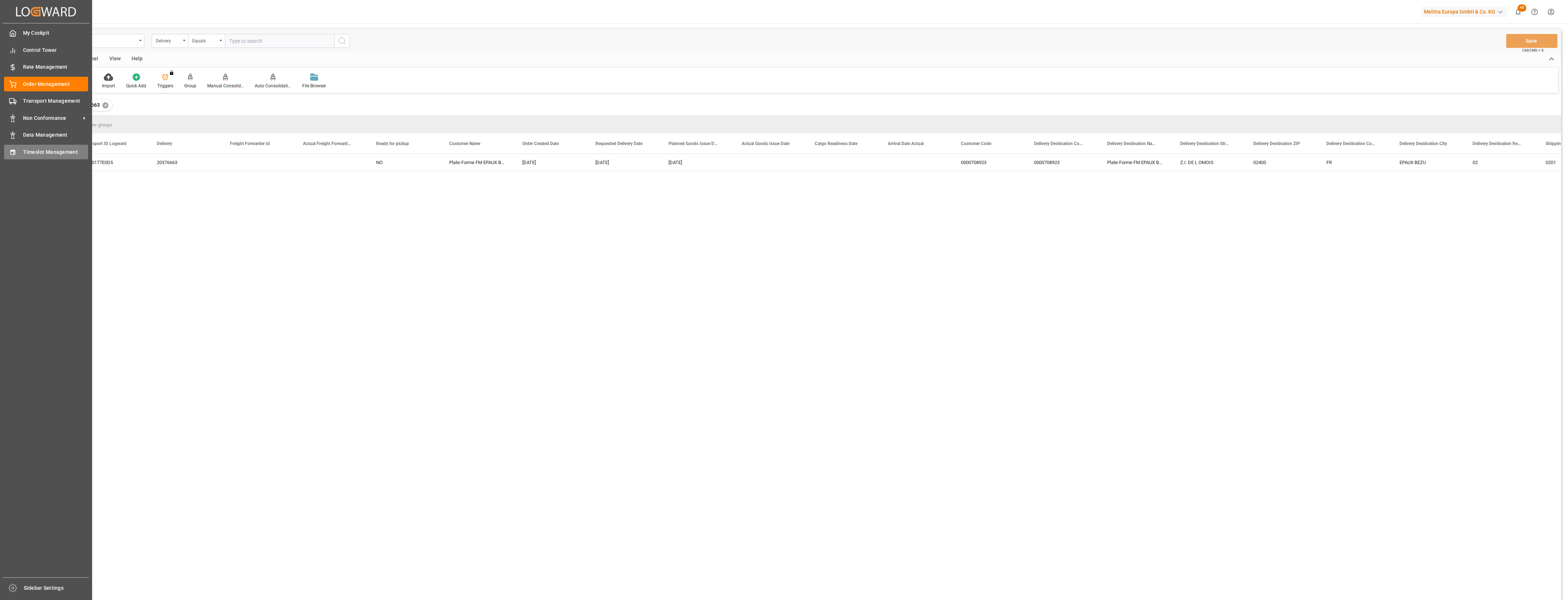
click at [32, 156] on span "Timeslot Management" at bounding box center [56, 152] width 66 height 8
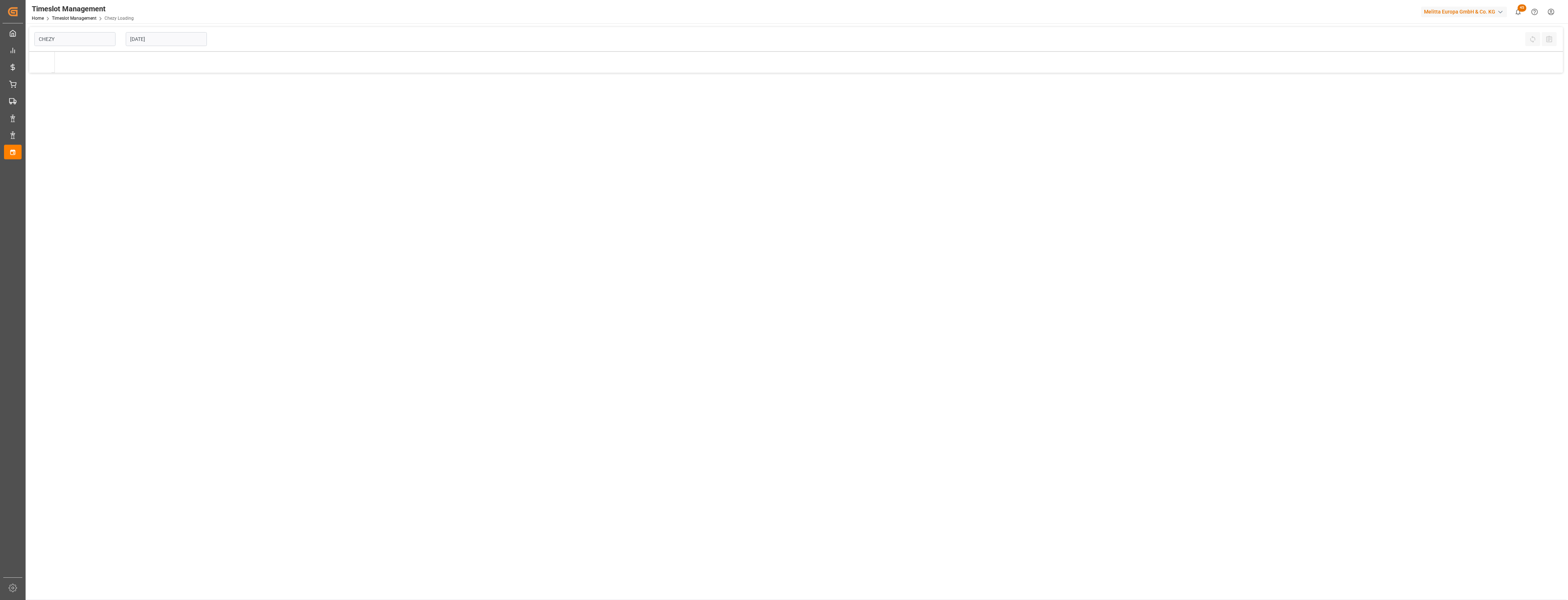
type input "Chezy Loading"
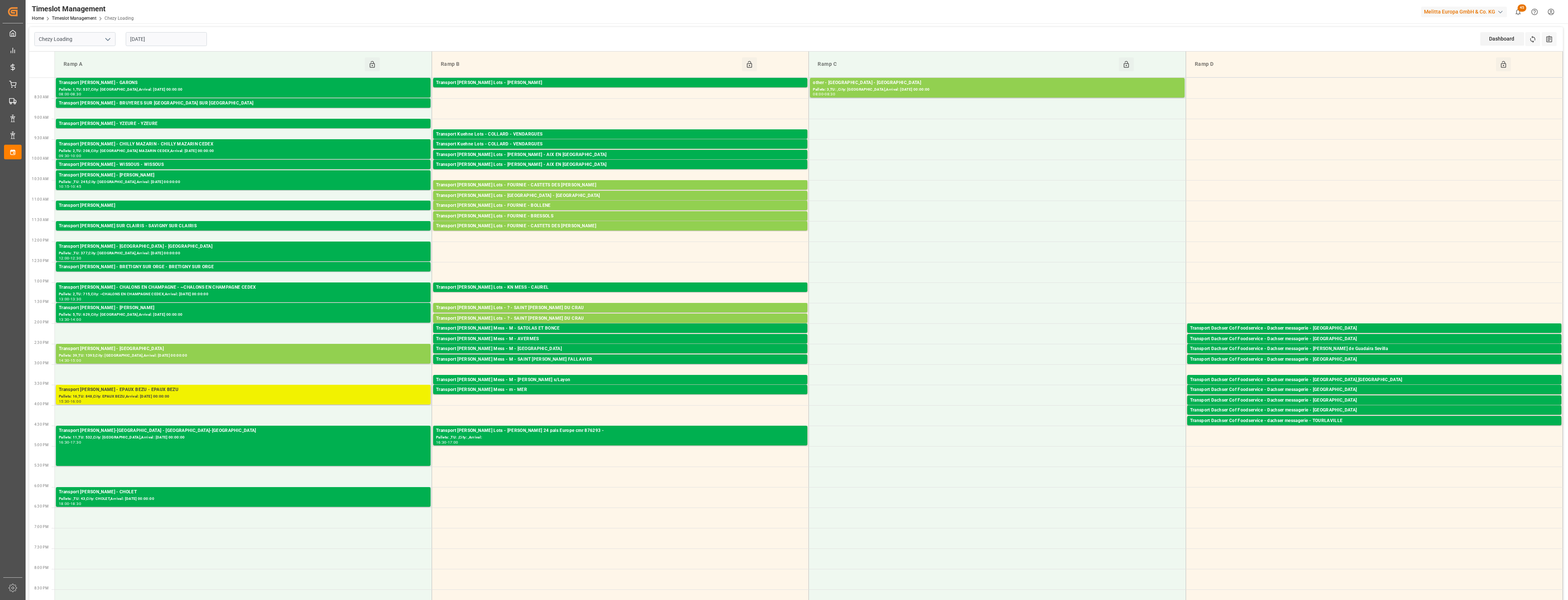
click at [165, 398] on div "Pallets: 16,TU: 848,City: EPAUX BEZU,Arrival: 2025-08-26 00:00:00" at bounding box center [243, 397] width 369 height 6
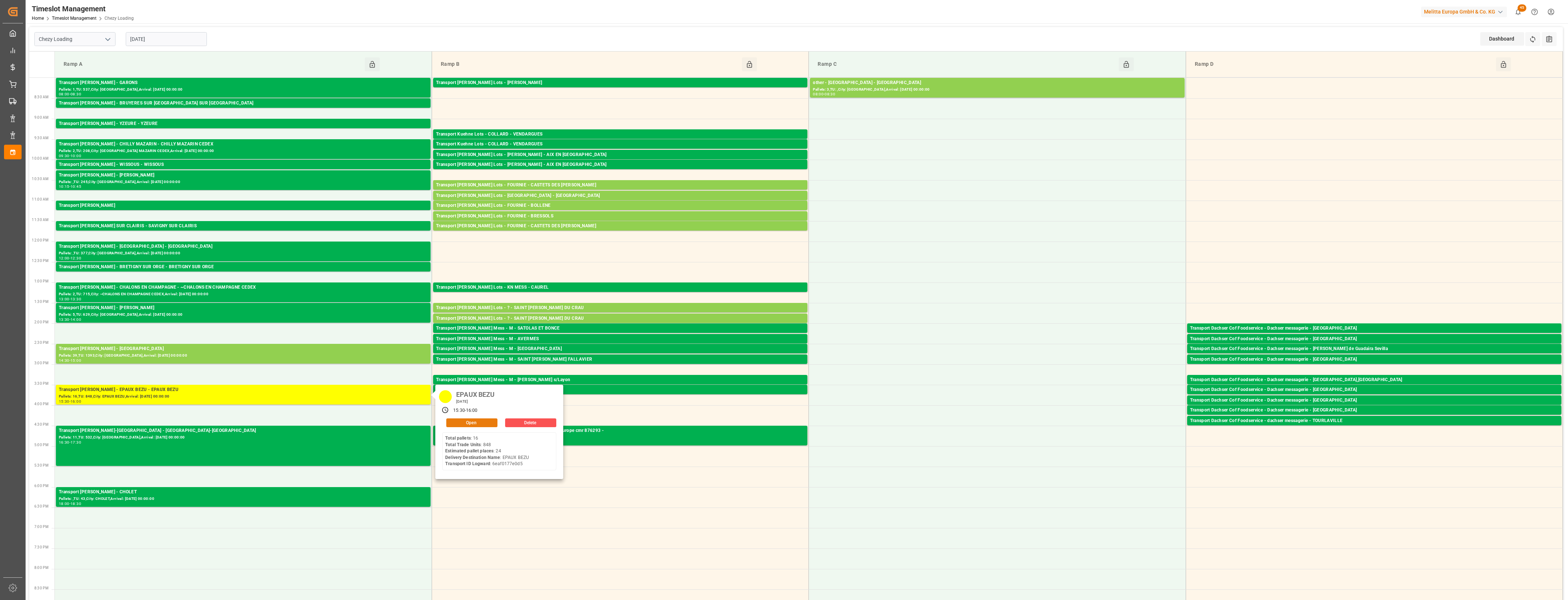
click at [491, 425] on button "Open" at bounding box center [471, 423] width 51 height 9
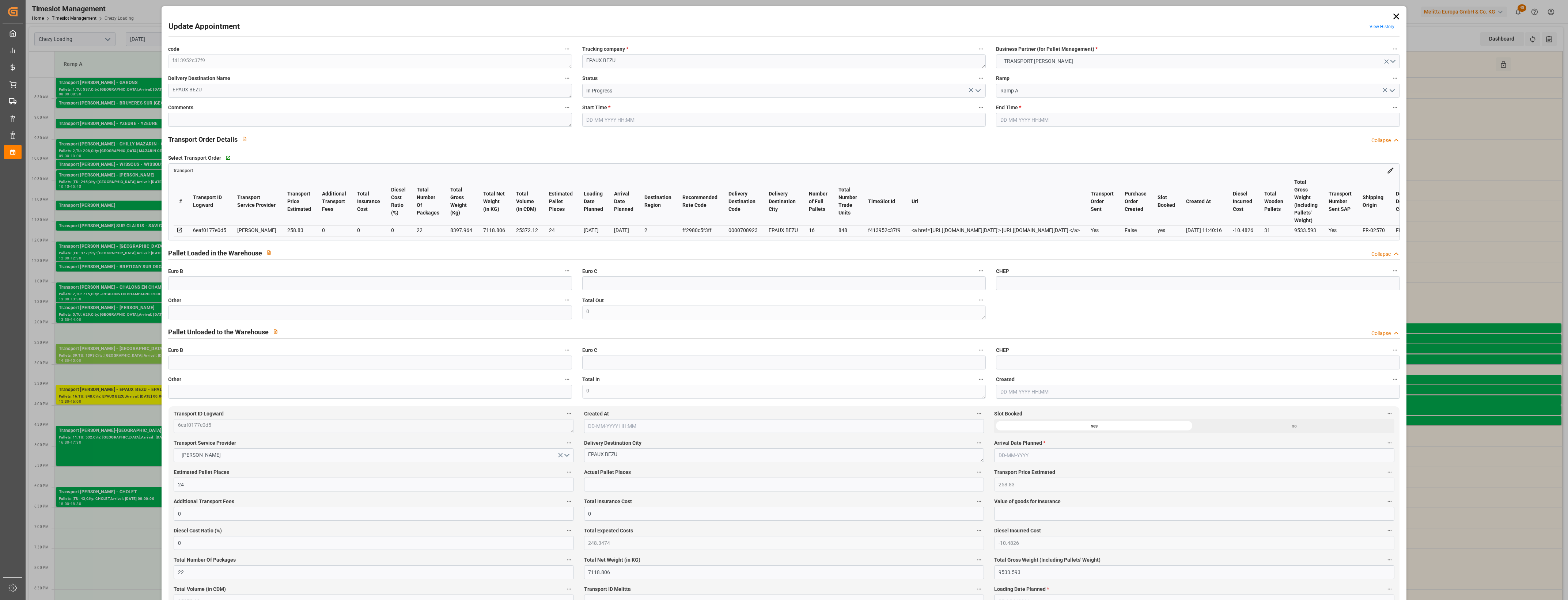
type input "24"
type input "258.83"
type input "0"
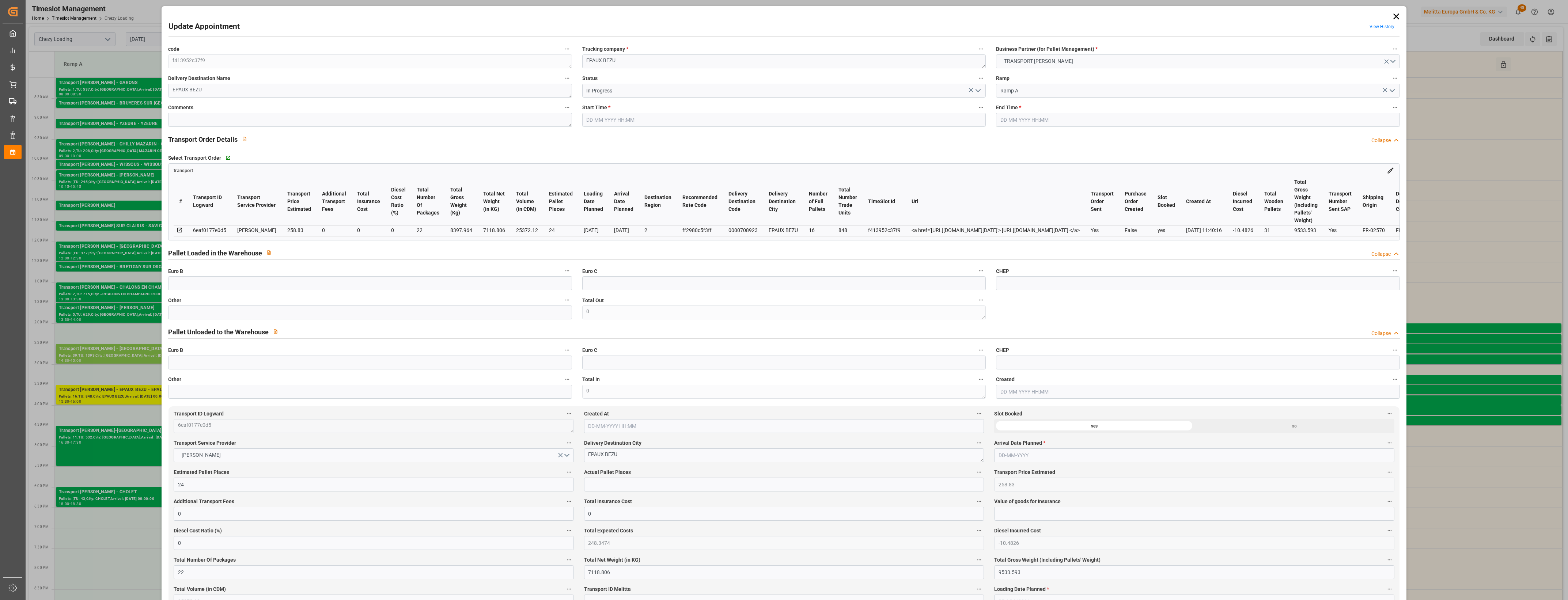
type input "248.3474"
type input "-10.4826"
type input "22"
type input "7118.806"
type input "9533.593"
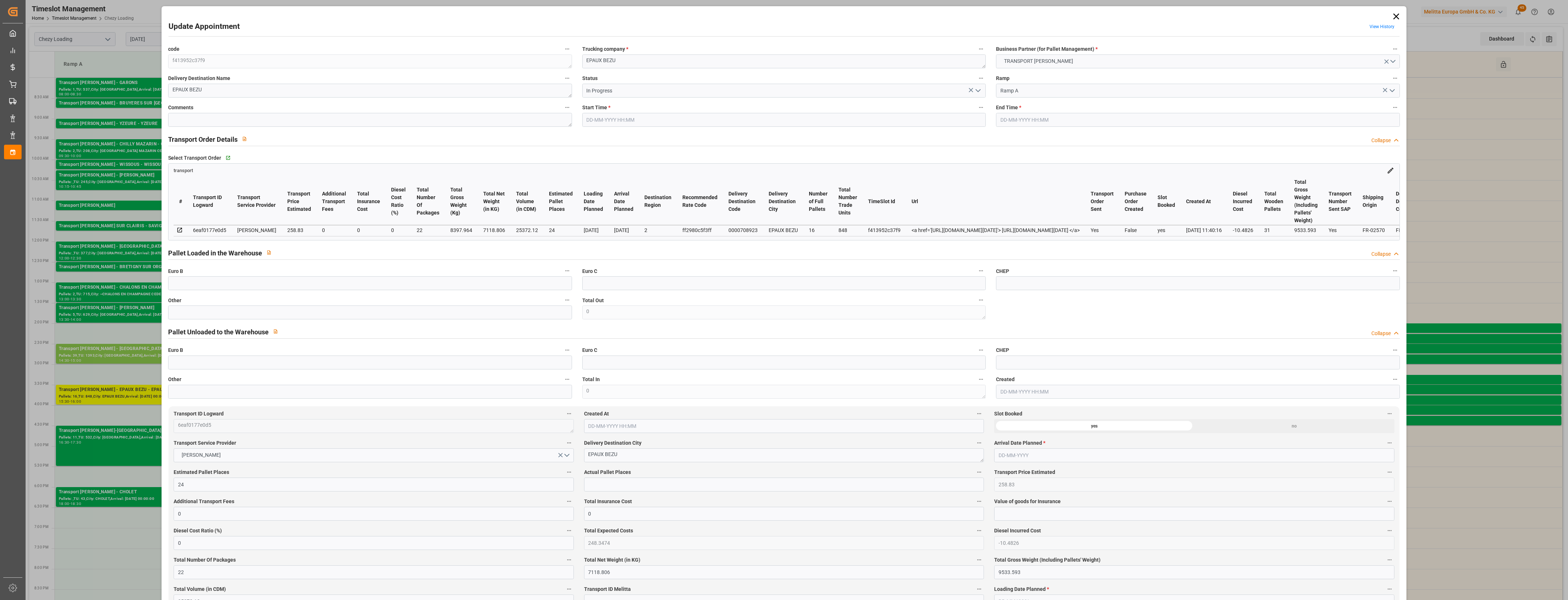
type input "25372.12"
type input "2"
type input "16"
type input "848"
type input "31"
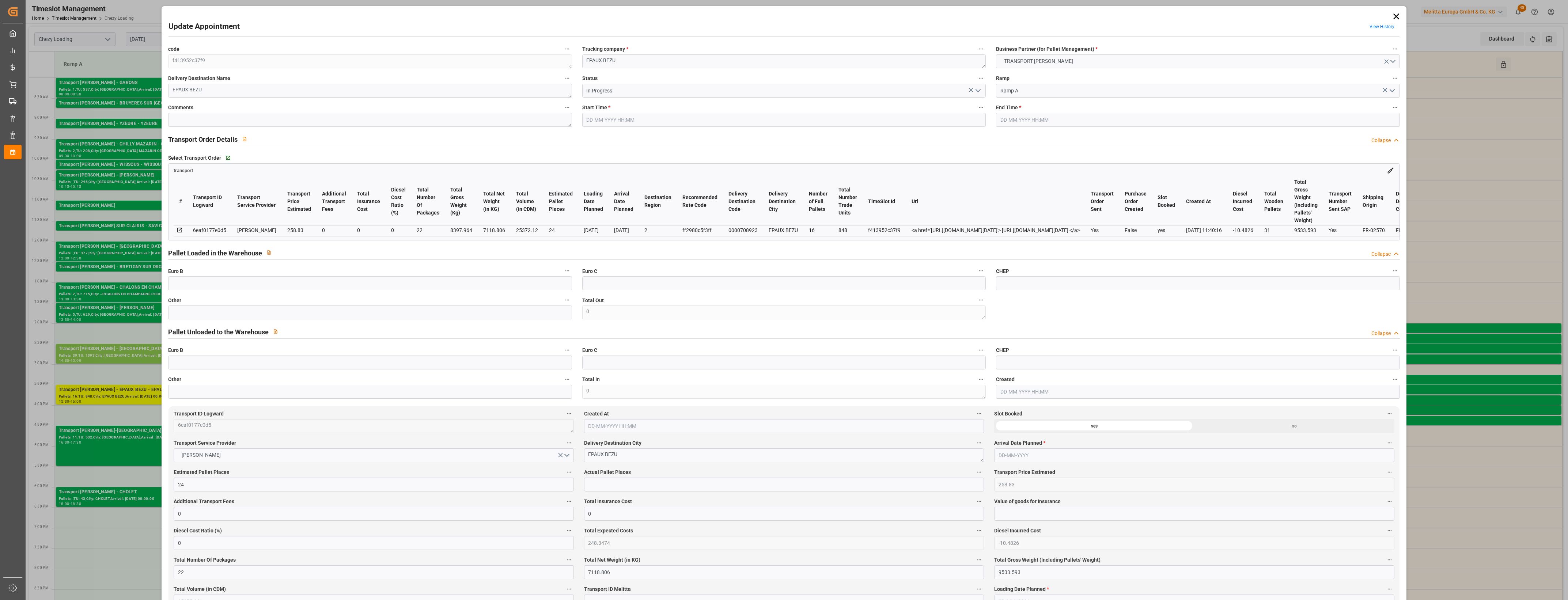
type input "101"
type input "8397.964"
type input "0"
type input "4710.8598"
type input "0"
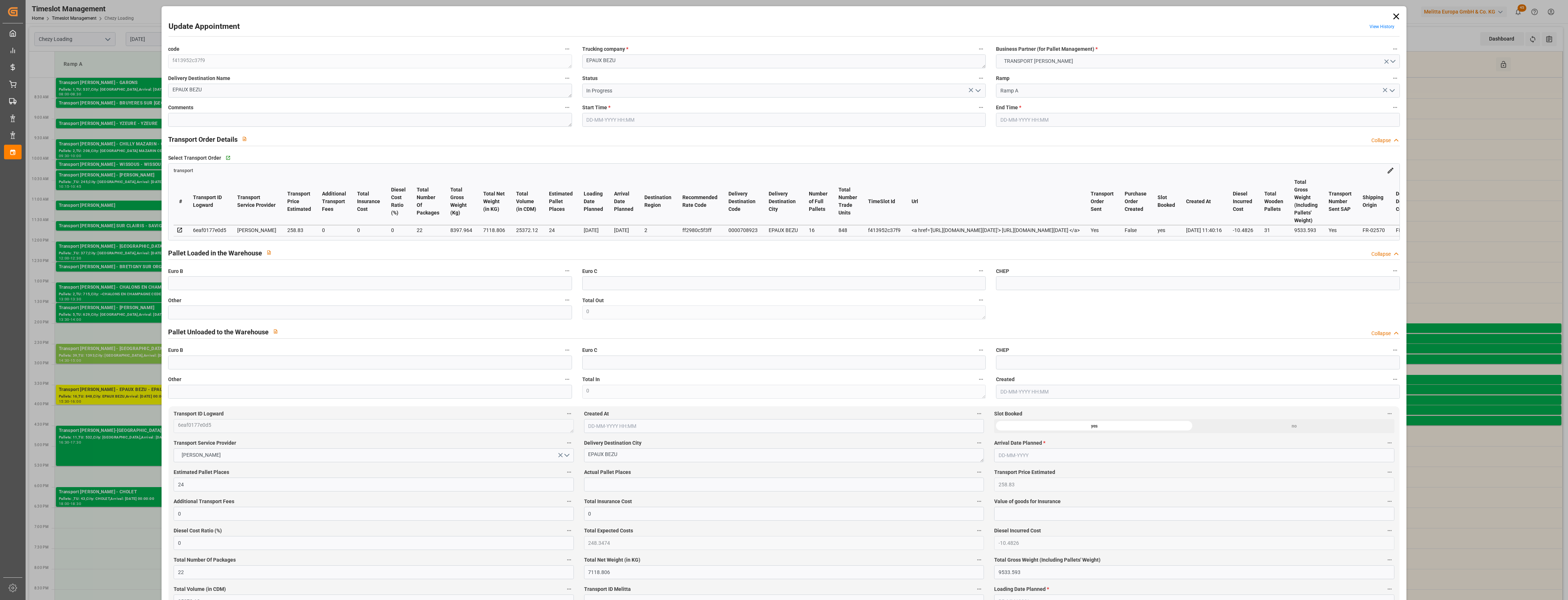
type input "0"
type input "21"
type input "35"
type input "25-08-2025 15:30"
type input "25-08-2025 16:00"
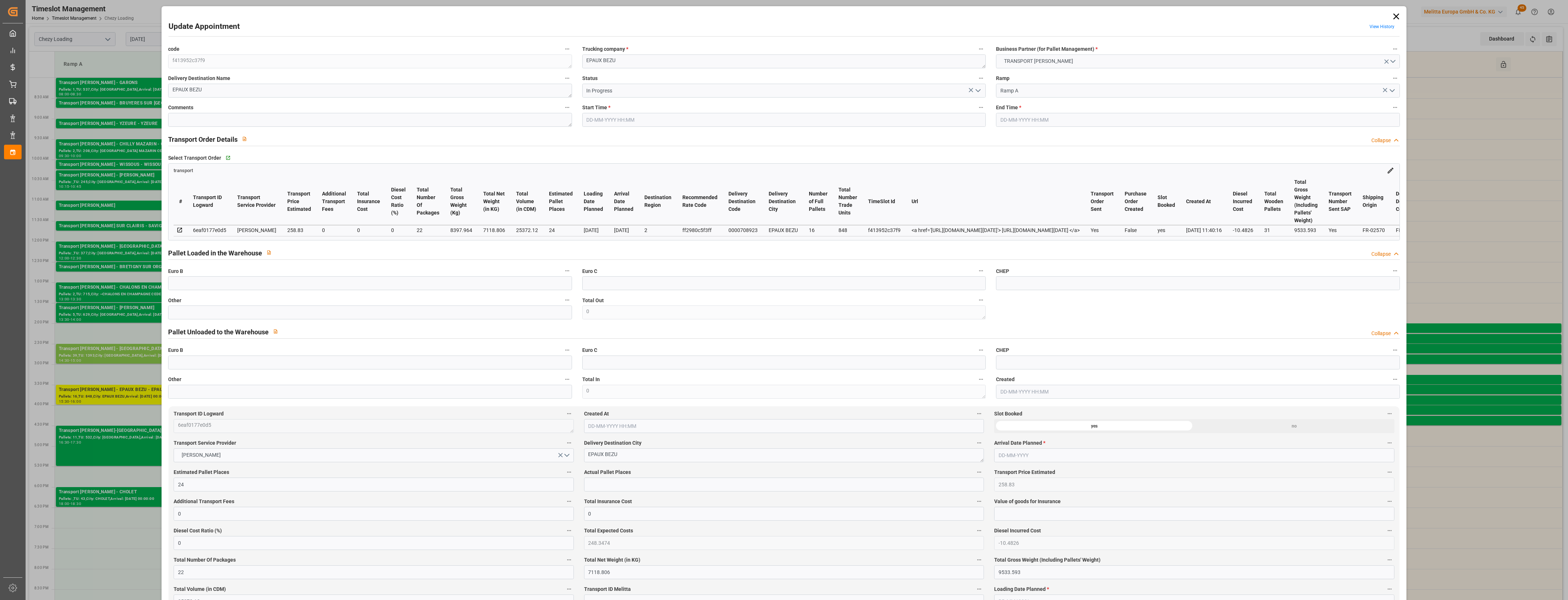
type input "21-08-2025 16:21"
type input "[DATE] 11:40"
type input "[DATE]"
click at [146, 426] on div "Update Appointment View History code f413952c37f9 Trucking company * EPAUX BEZU…" at bounding box center [784, 300] width 1568 height 600
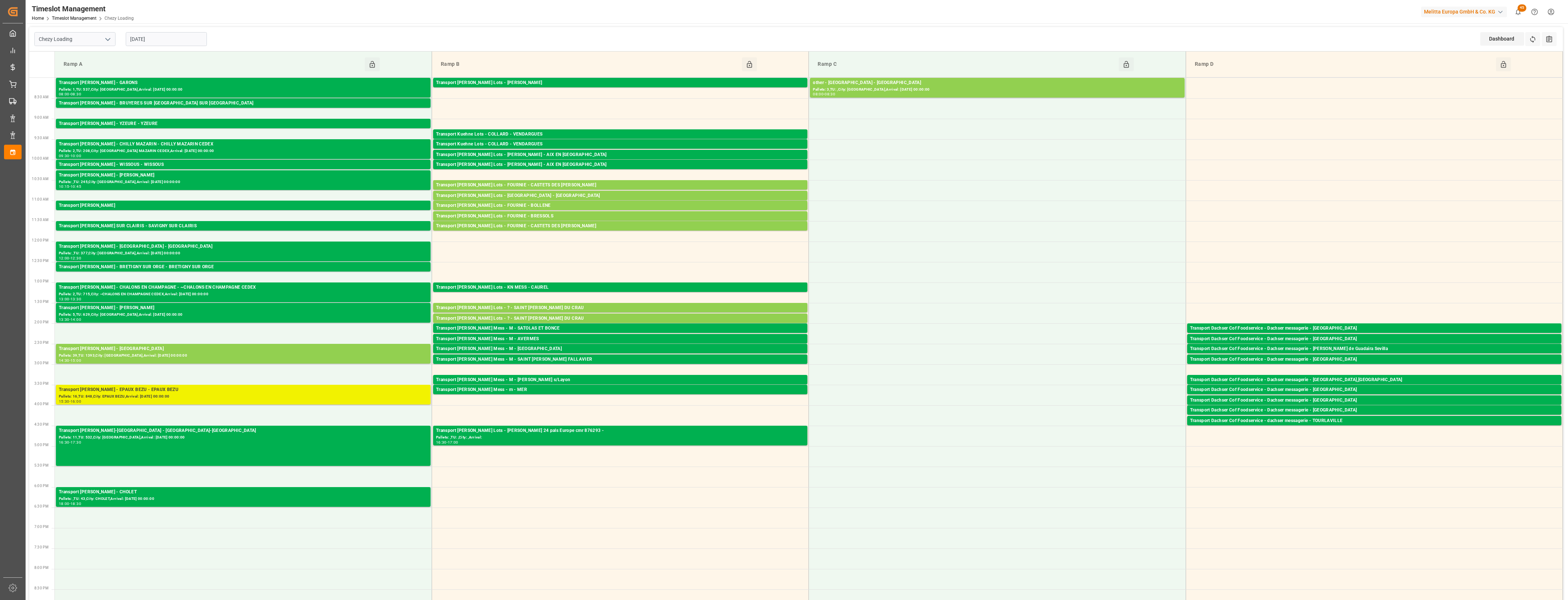
click at [201, 393] on div "Transport Delisle - EPAUX BEZU - EPAUX BEZU" at bounding box center [243, 390] width 369 height 7
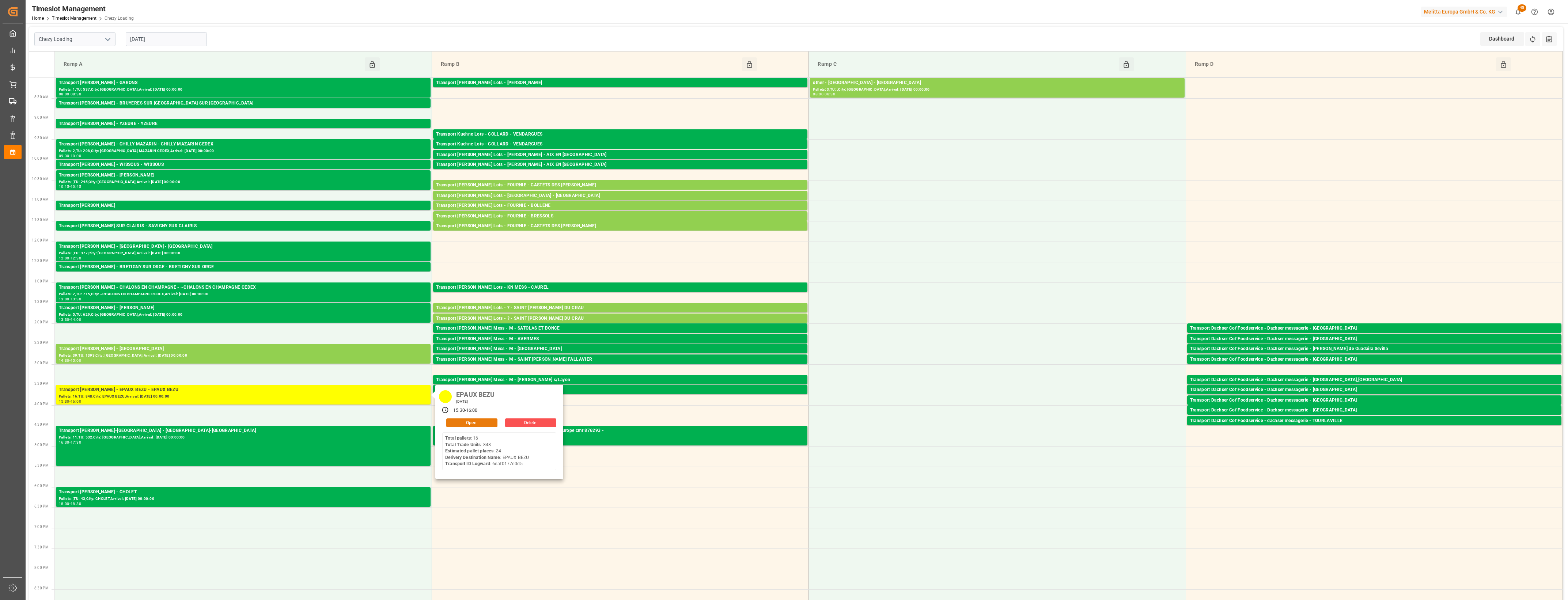
click at [468, 421] on button "Open" at bounding box center [471, 423] width 51 height 9
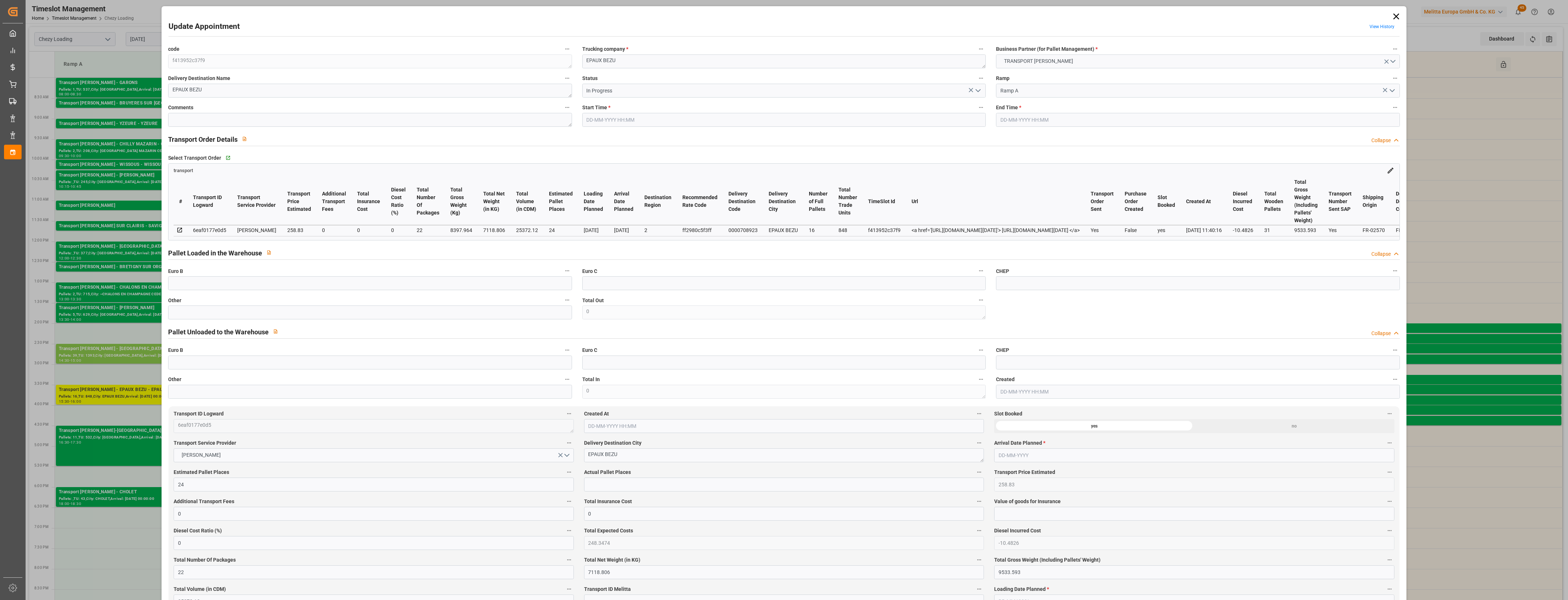
type input "25-08-2025 15:30"
type input "25-08-2025 16:00"
type input "21-08-2025 16:21"
type input "[DATE] 11:40"
type input "[DATE]"
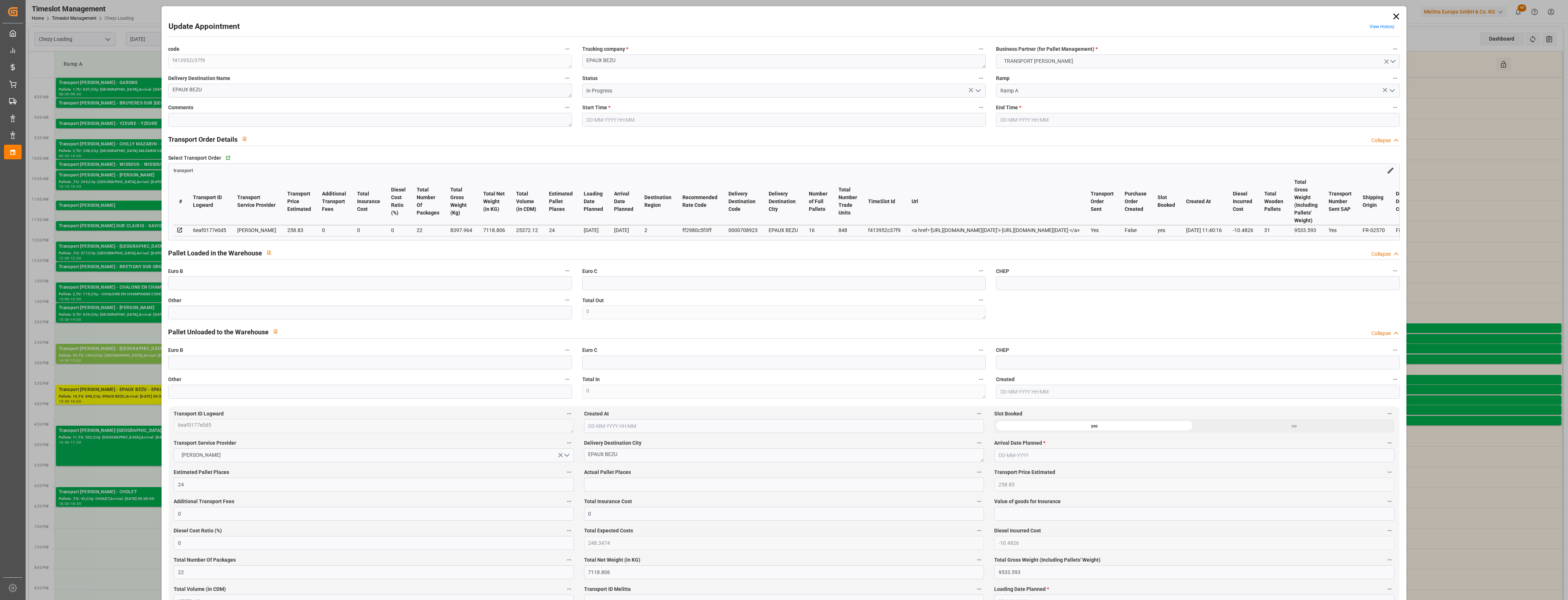
type input "[DATE]"
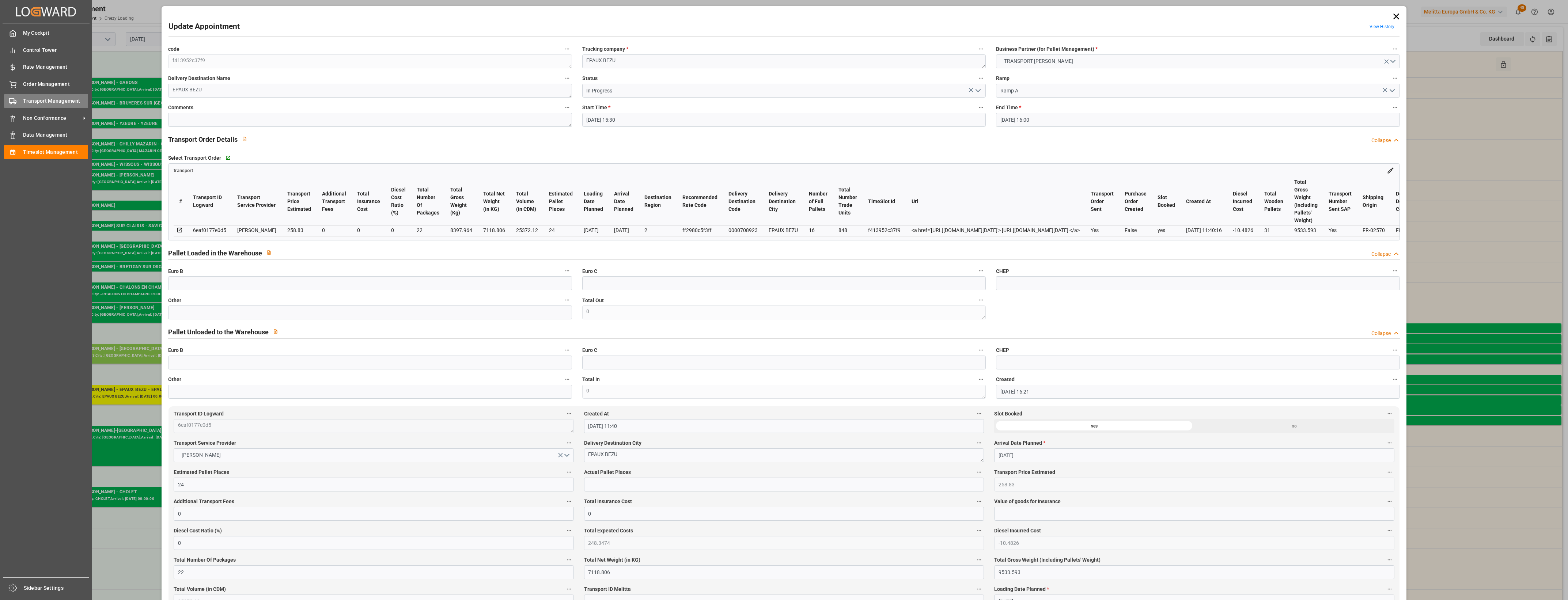
click at [15, 101] on icon at bounding box center [13, 102] width 7 height 7
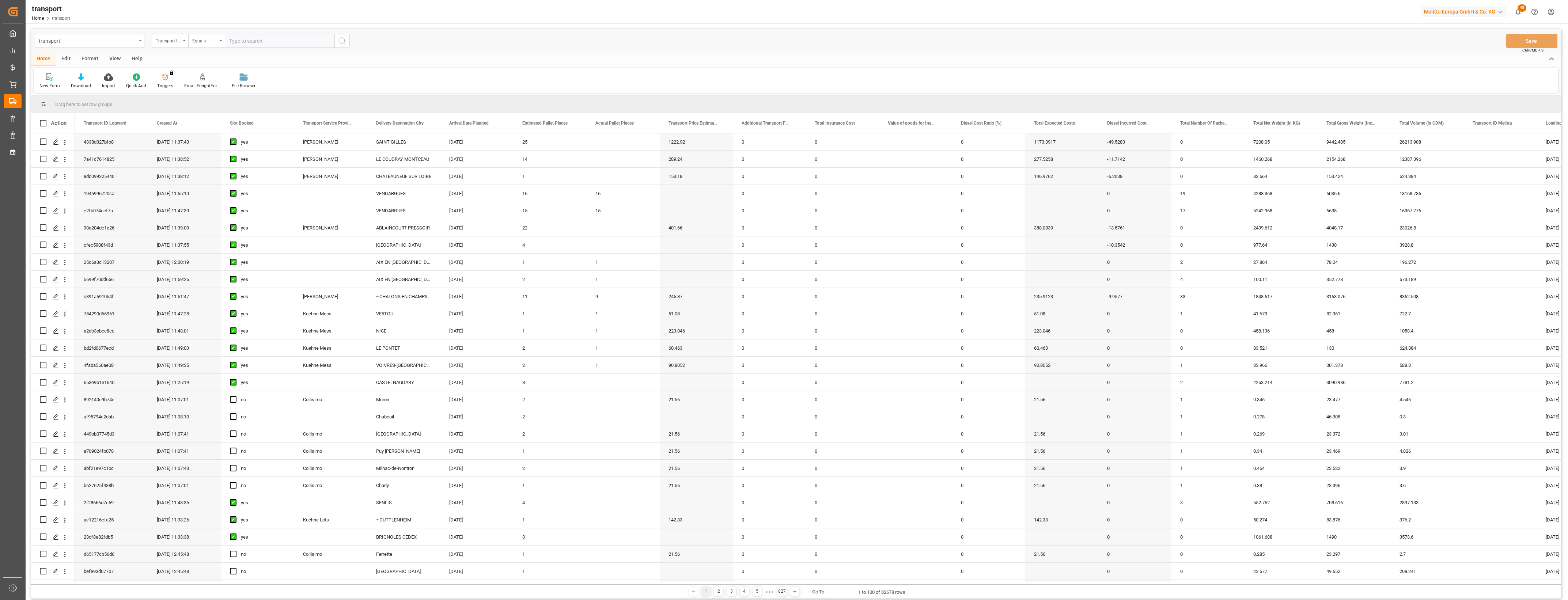
click at [283, 43] on input "text" at bounding box center [280, 40] width 110 height 13
type input "6eaf0177e0d5"
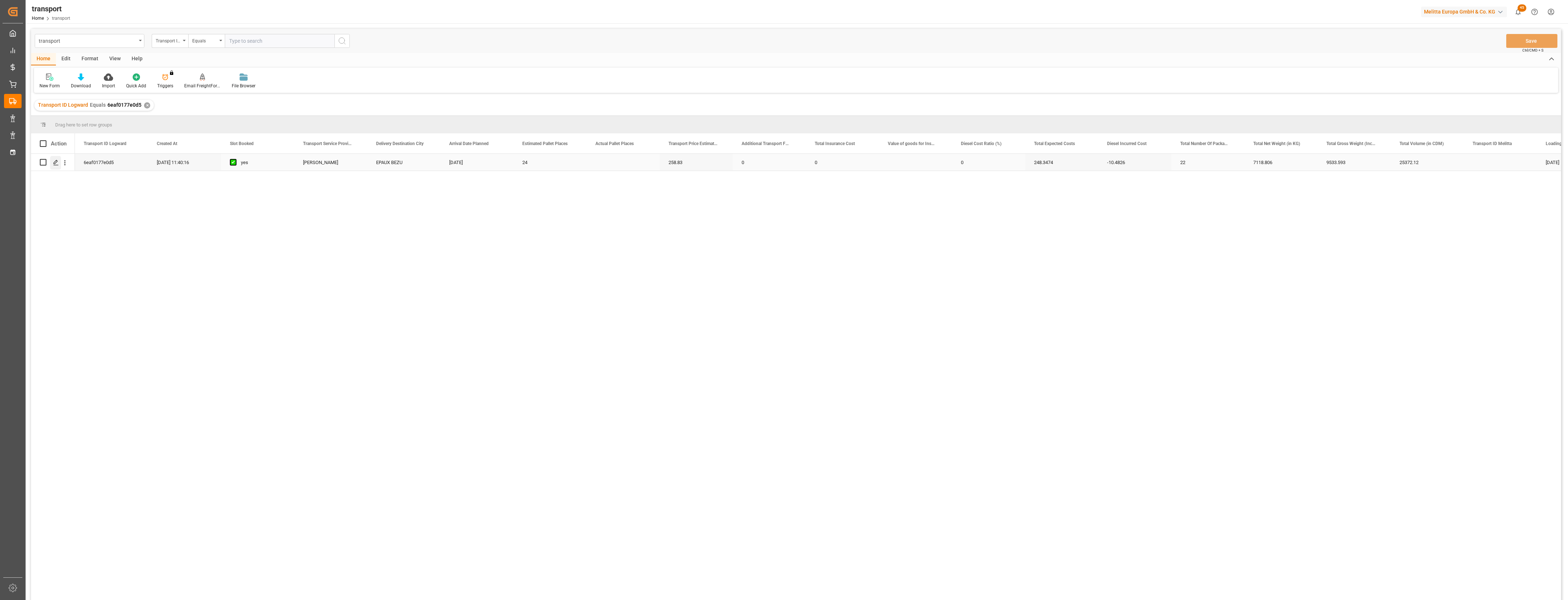
click at [56, 163] on polygon "Press SPACE to select this row." at bounding box center [56, 162] width 4 height 4
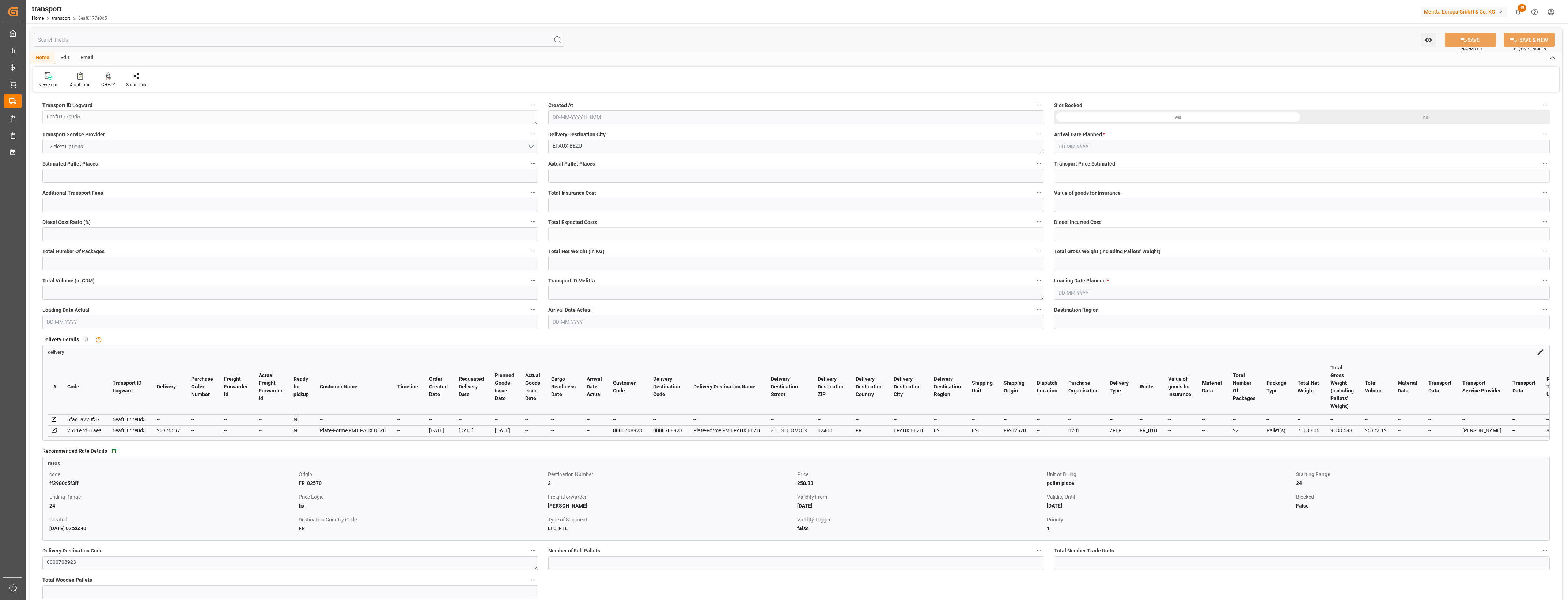
type input "24"
type input "258.83"
type input "0"
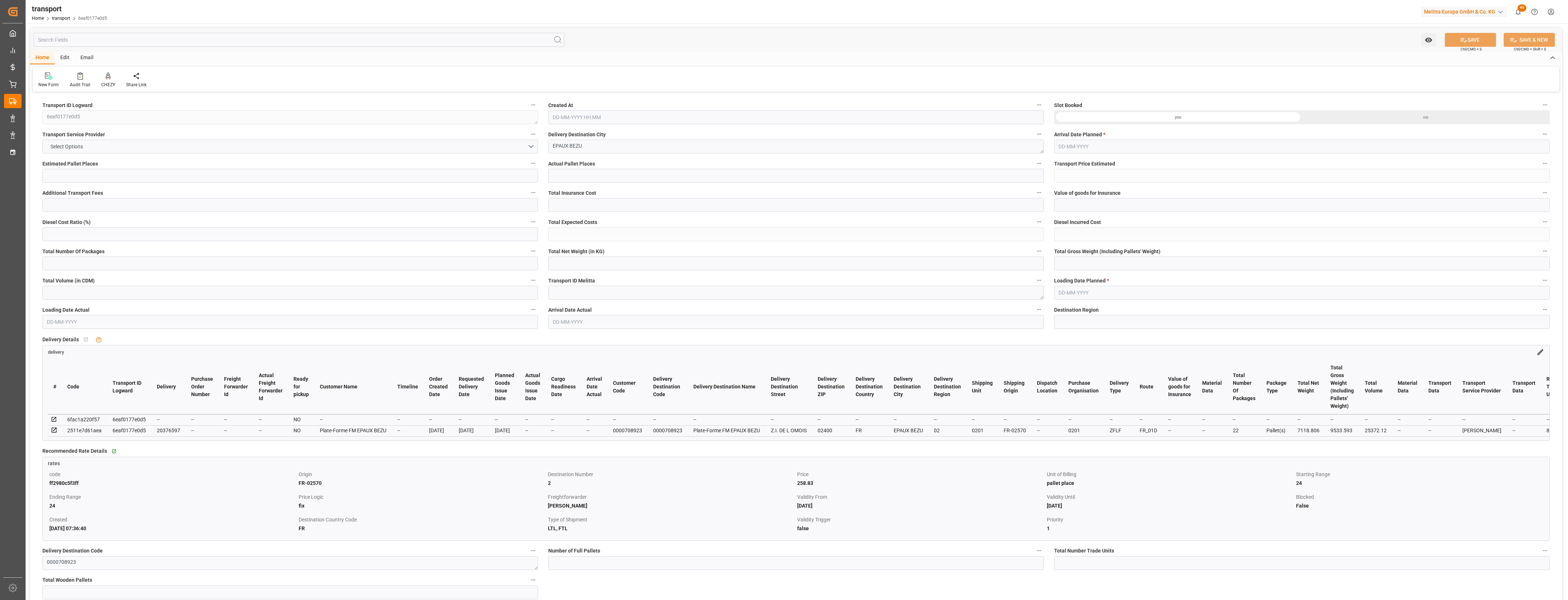
type input "248.3474"
type input "-10.4826"
type input "22"
type input "7118.806"
type input "9533.593"
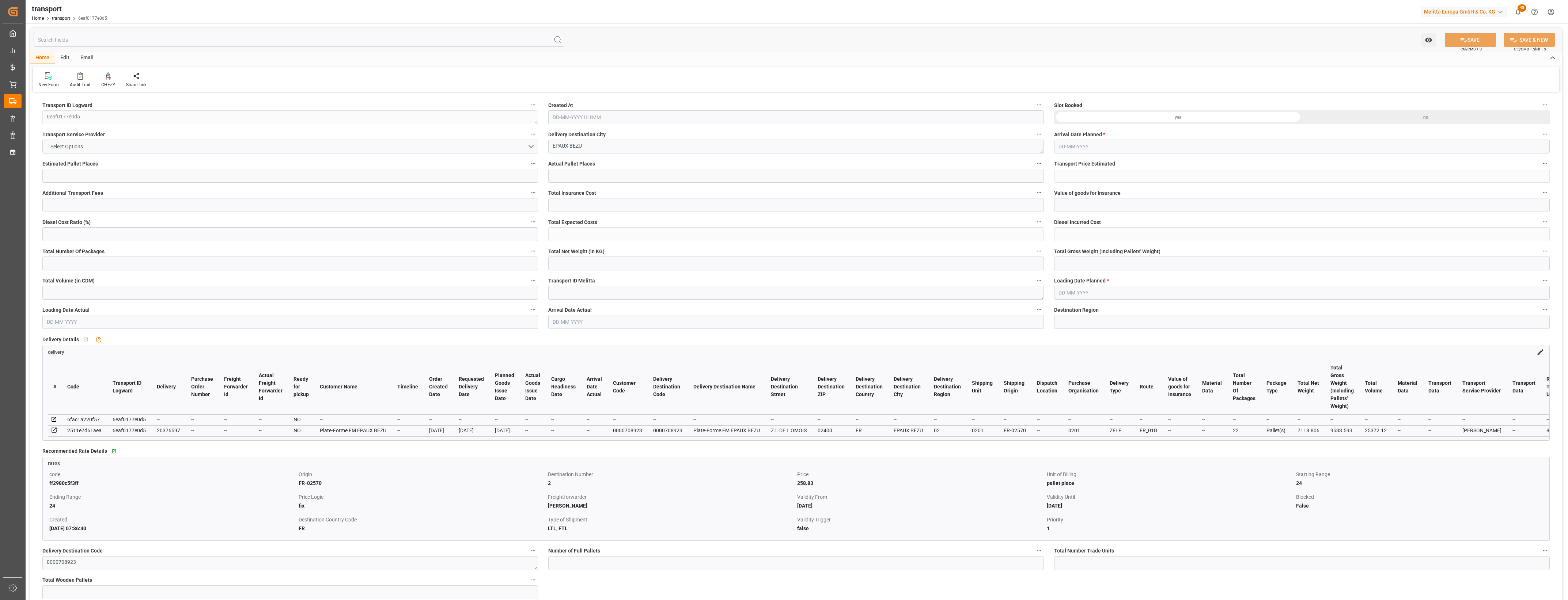
type input "25372.12"
type input "2"
type input "16"
type input "848"
type input "31"
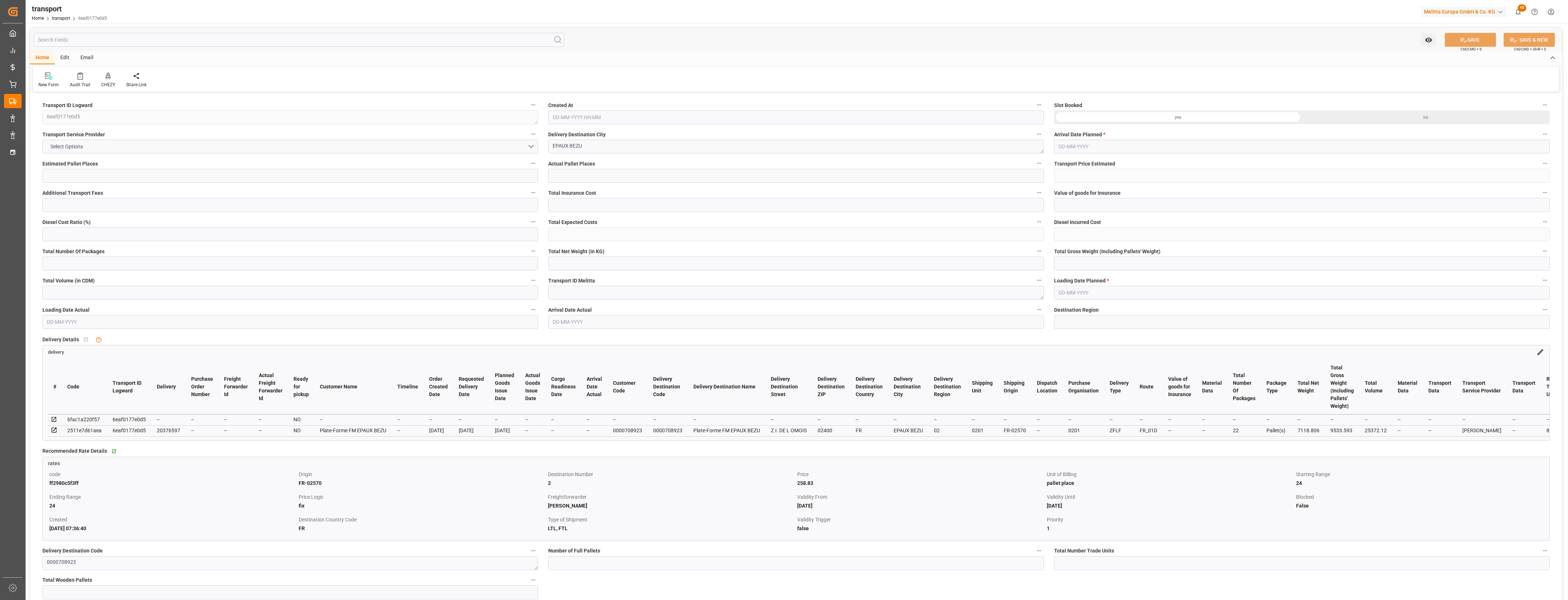
type input "101"
type input "8397.964"
type input "0"
type input "4710.8598"
type input "0"
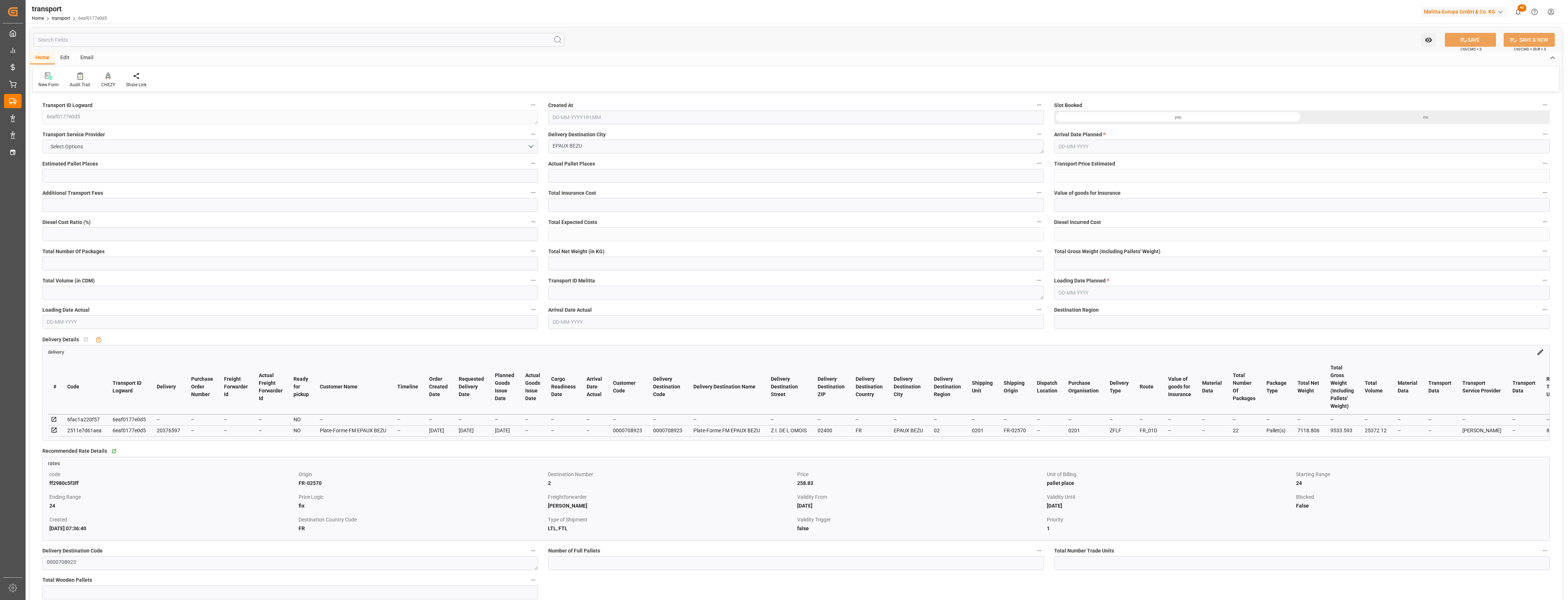
type input "0"
type input "21"
type input "35"
type input "[DATE] 11:40"
type input "[DATE]"
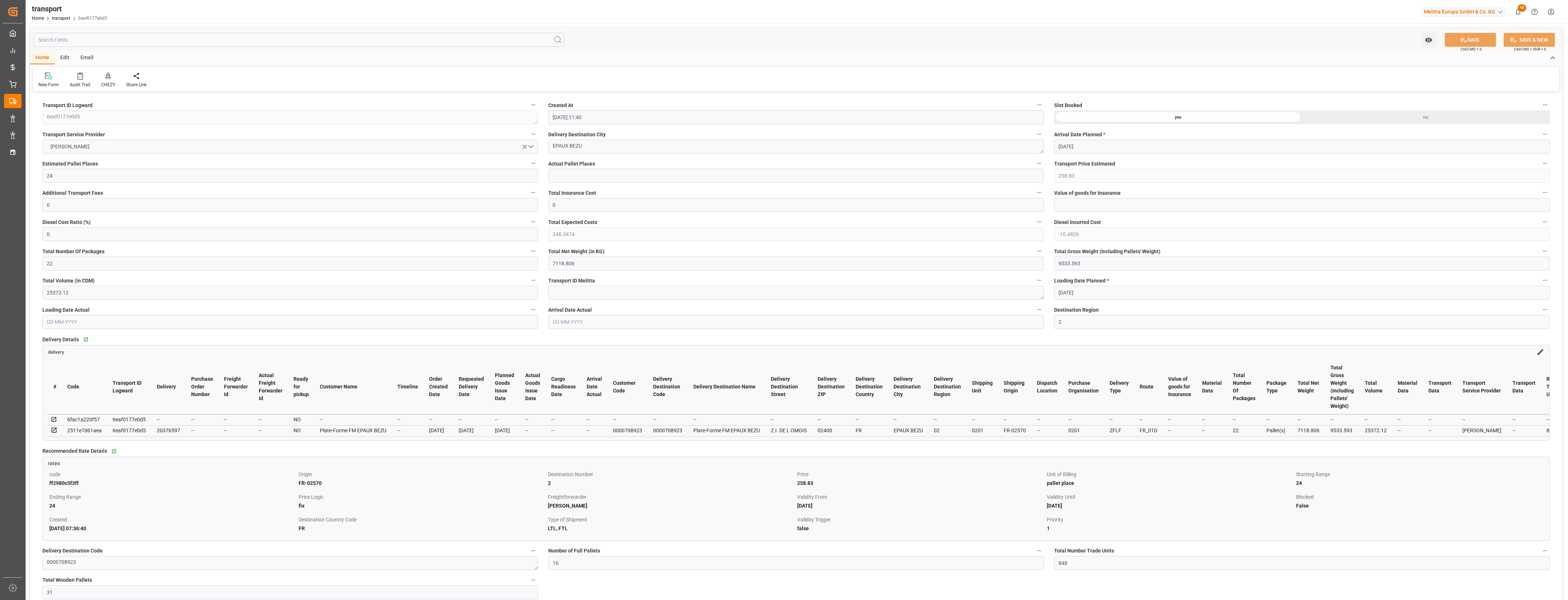
type input "[DATE]"
click at [53, 418] on icon at bounding box center [54, 419] width 6 height 6
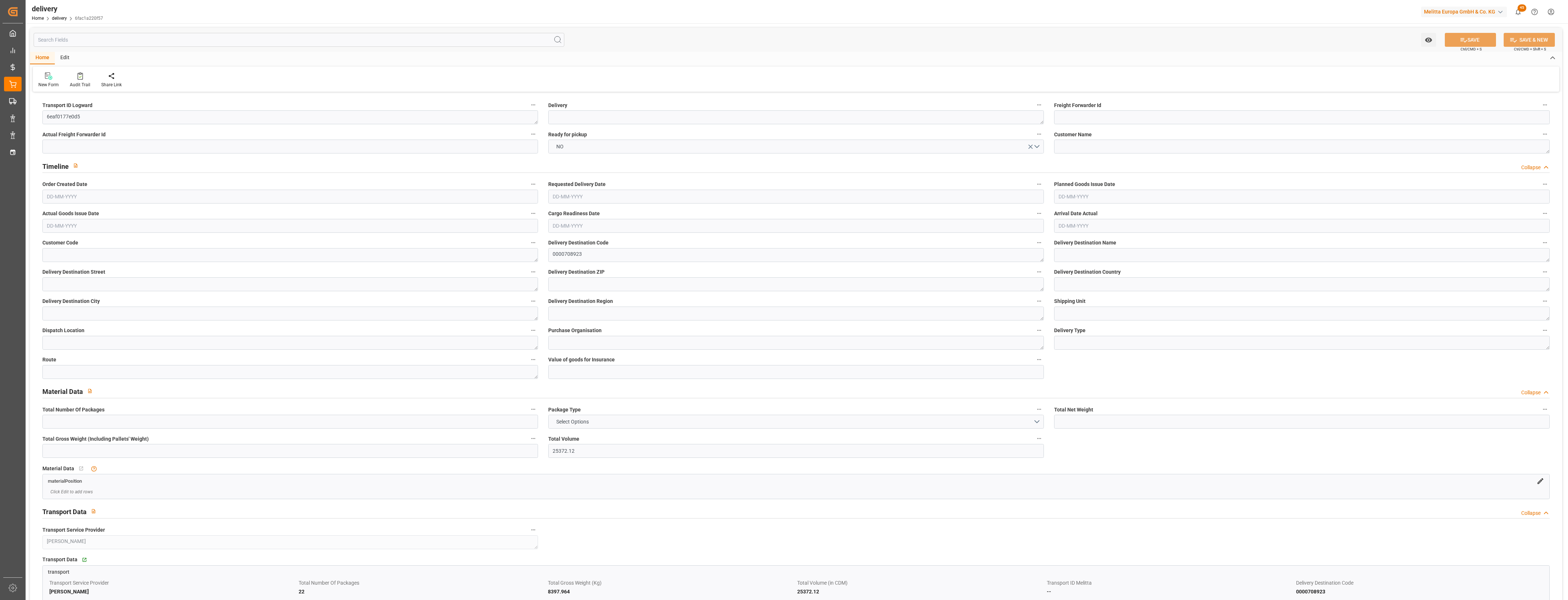
type input "25-08-2025 13:49"
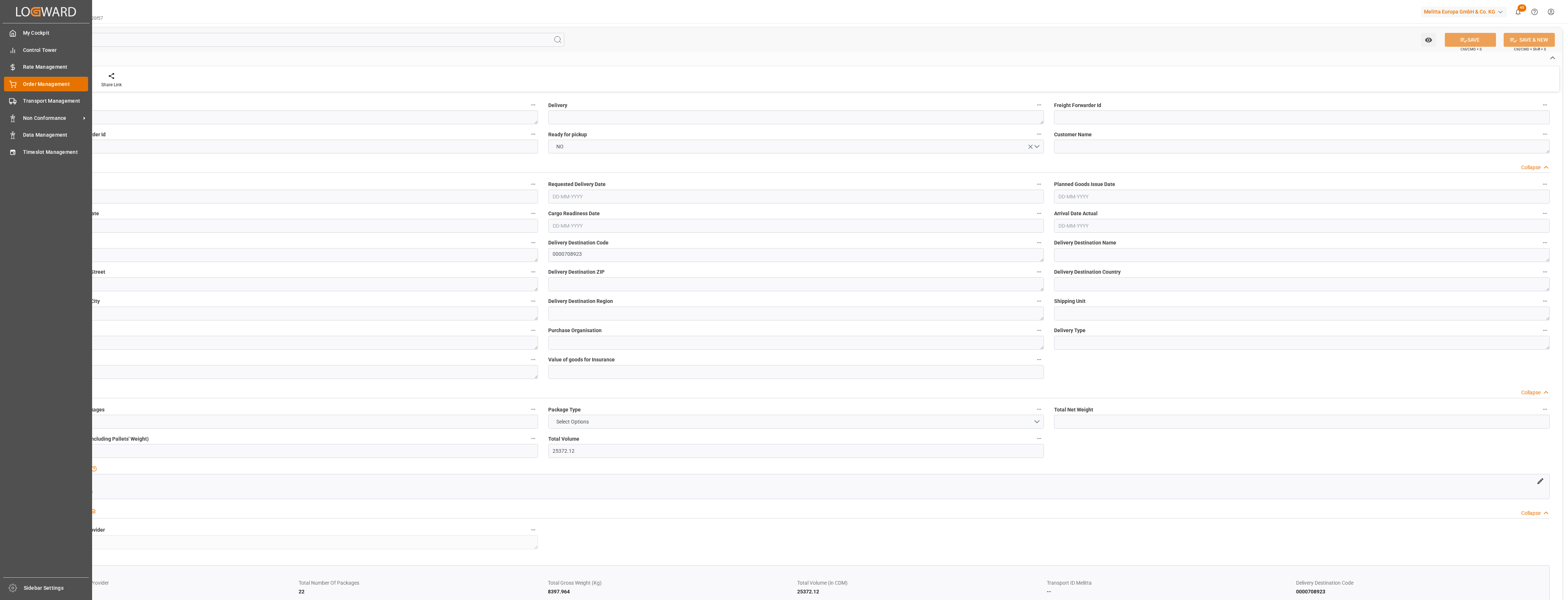
click at [15, 84] on icon at bounding box center [13, 85] width 7 height 7
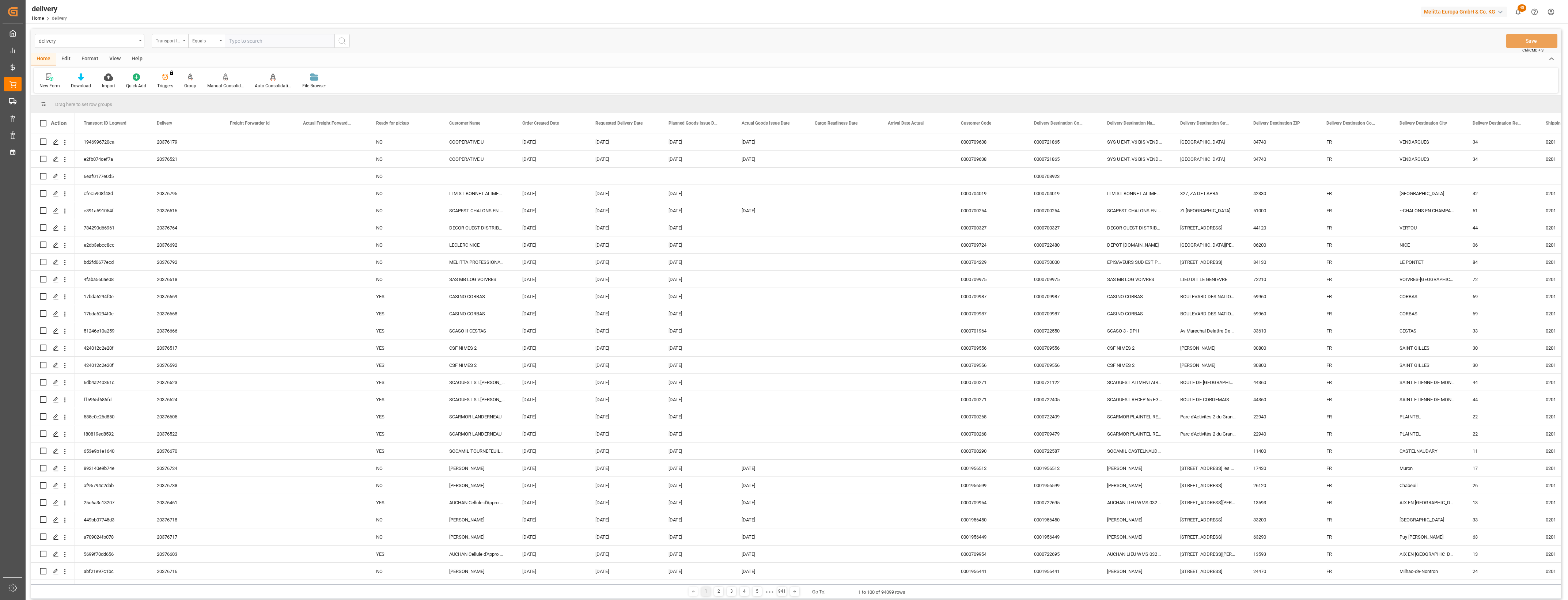
click at [184, 45] on div "Transport ID Logward" at bounding box center [170, 40] width 37 height 13
click at [181, 93] on div "Delivery" at bounding box center [206, 89] width 109 height 15
click at [251, 45] on input "text" at bounding box center [280, 40] width 110 height 13
paste input "6eaf0177e0d5"
type input "6eaf0177e0d5"
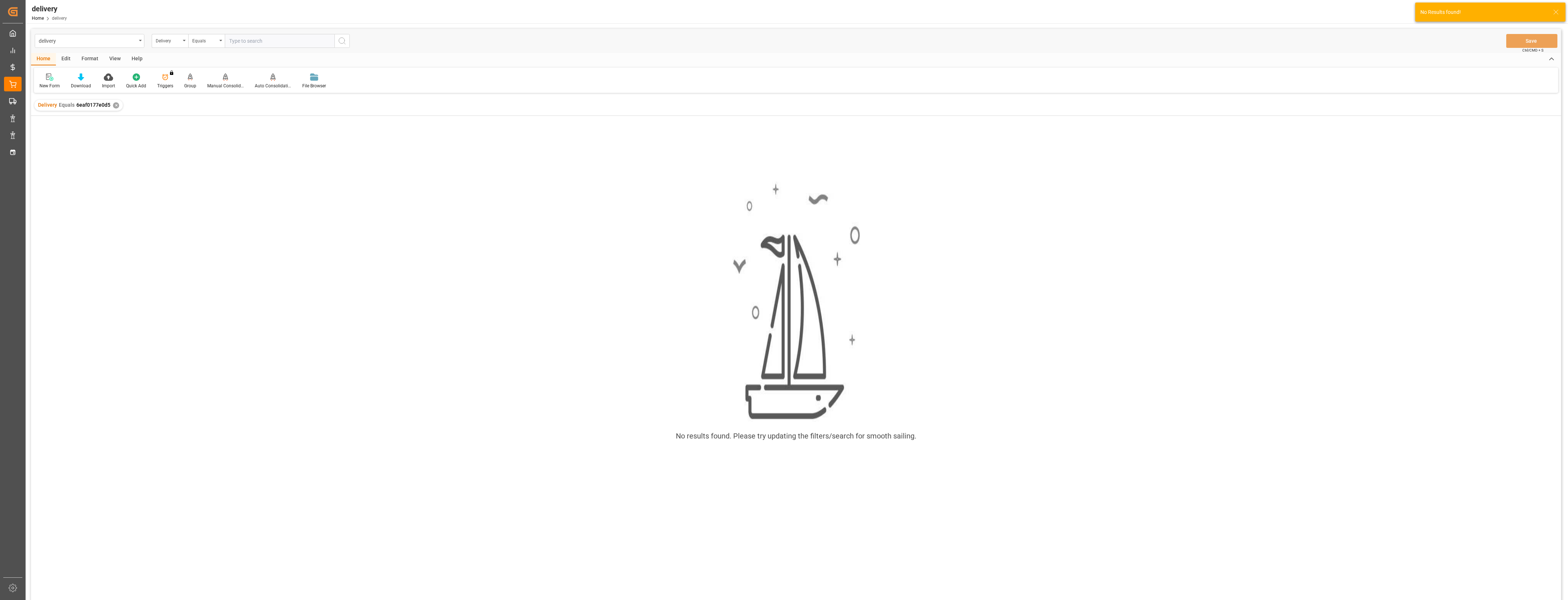
click at [113, 104] on div "✕" at bounding box center [116, 105] width 6 height 6
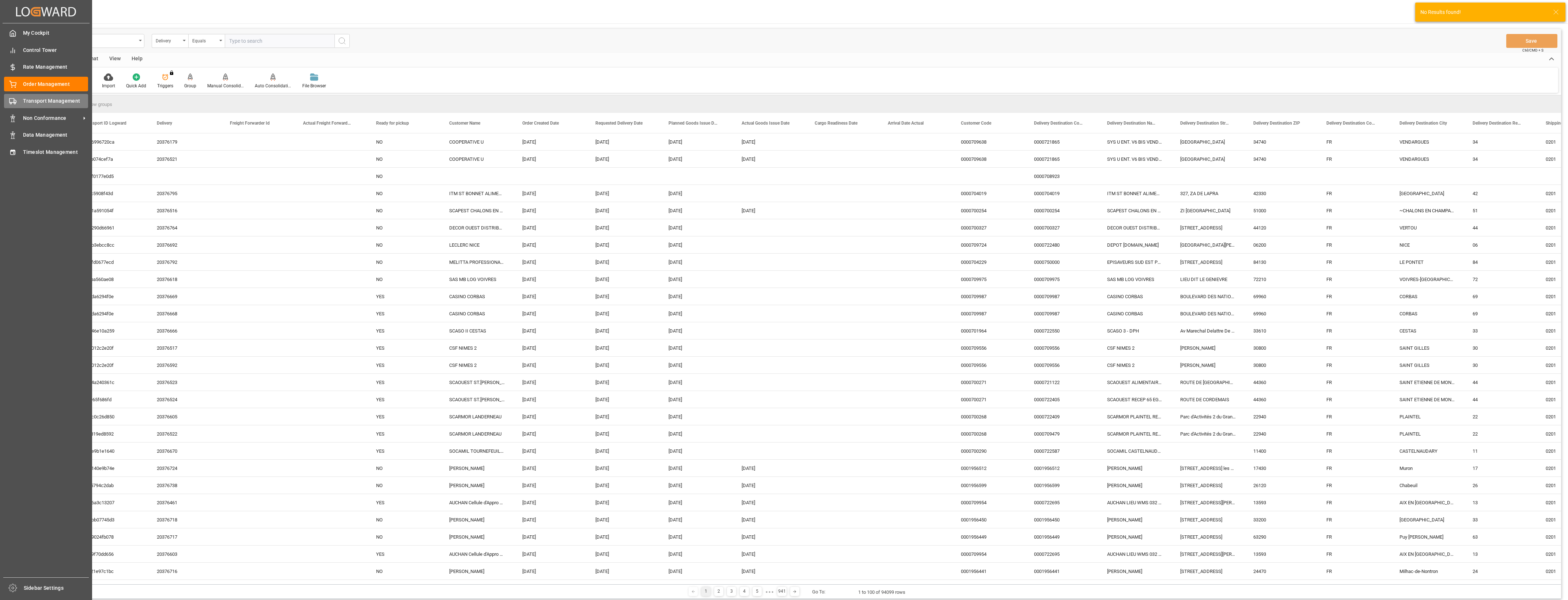
click at [19, 101] on div "Transport Management Transport Management" at bounding box center [45, 101] width 84 height 14
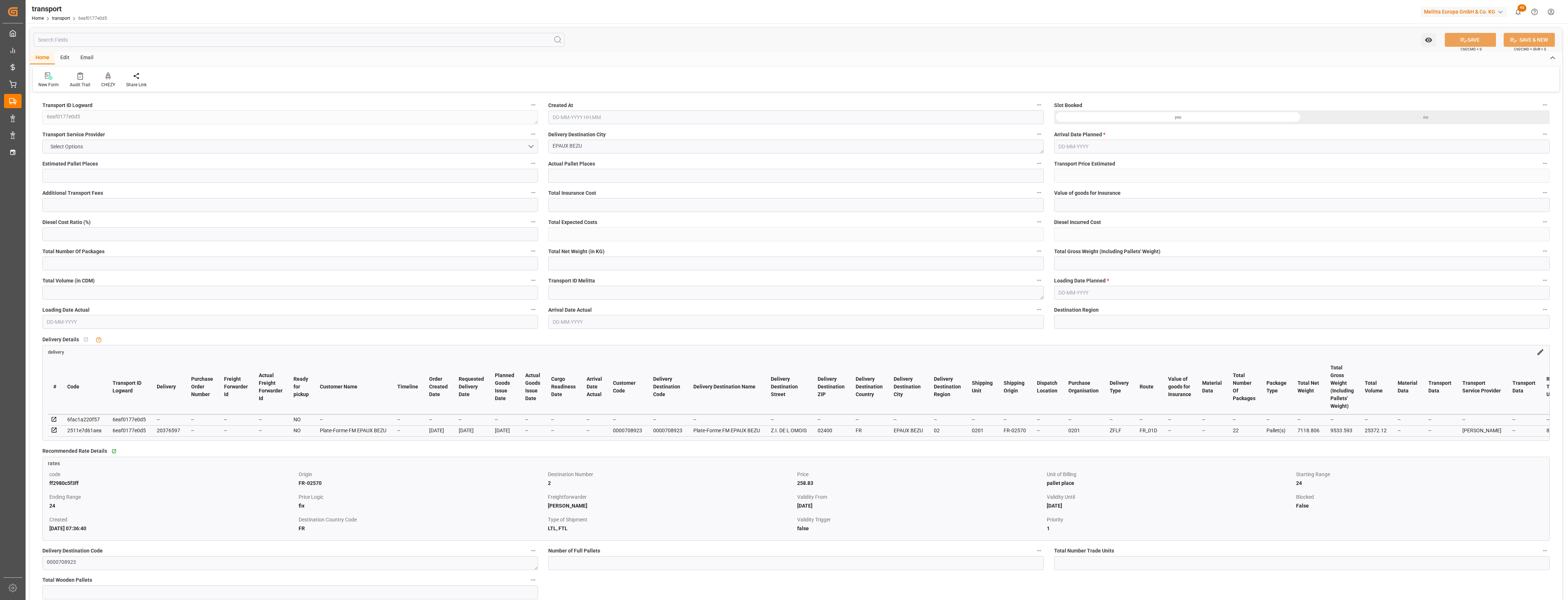
type input "24"
type input "258.83"
type input "0"
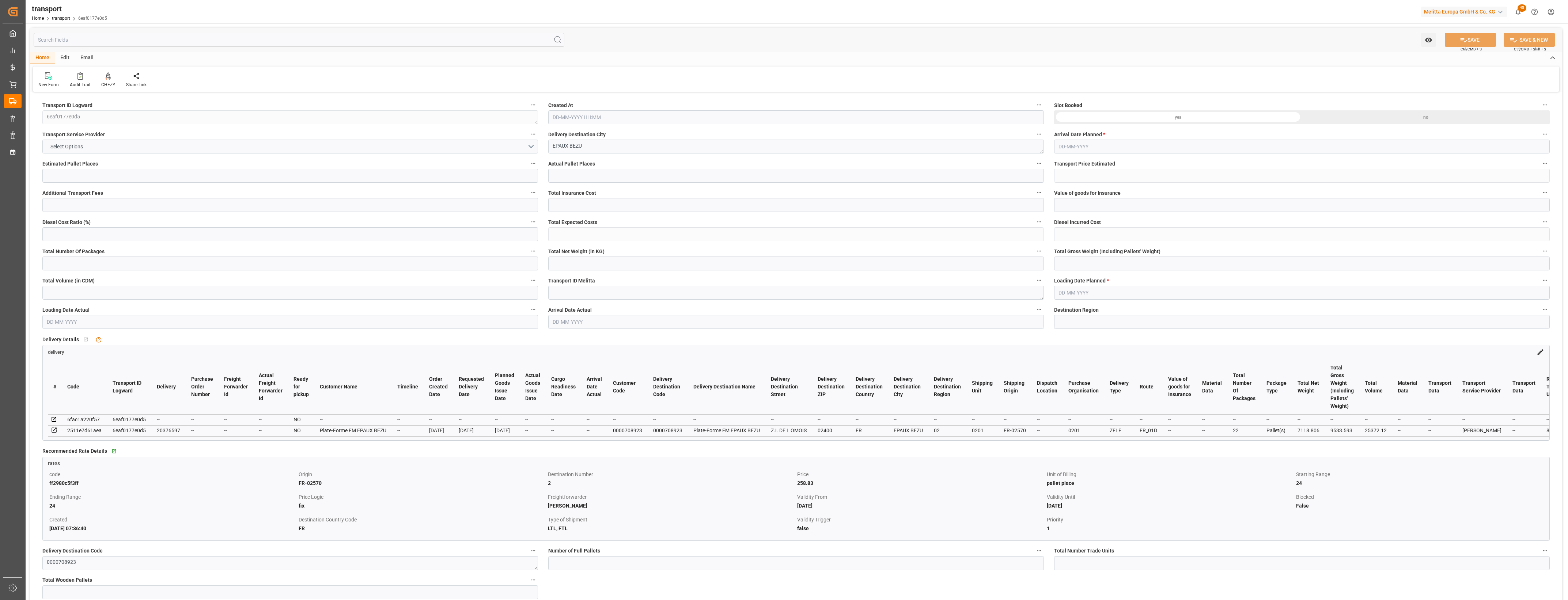
type input "248.3474"
type input "-10.4826"
type input "22"
type input "7118.806"
type input "9533.593"
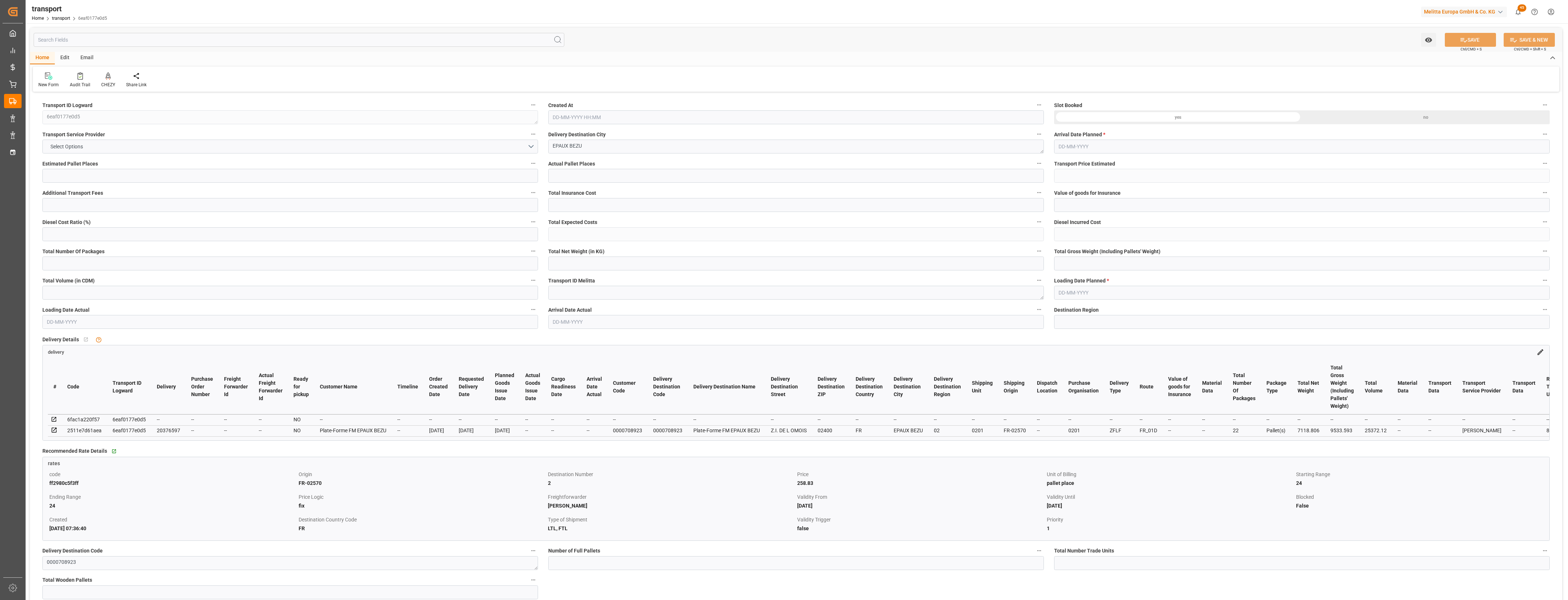
type input "25372.12"
type input "2"
type input "16"
type input "848"
type input "31"
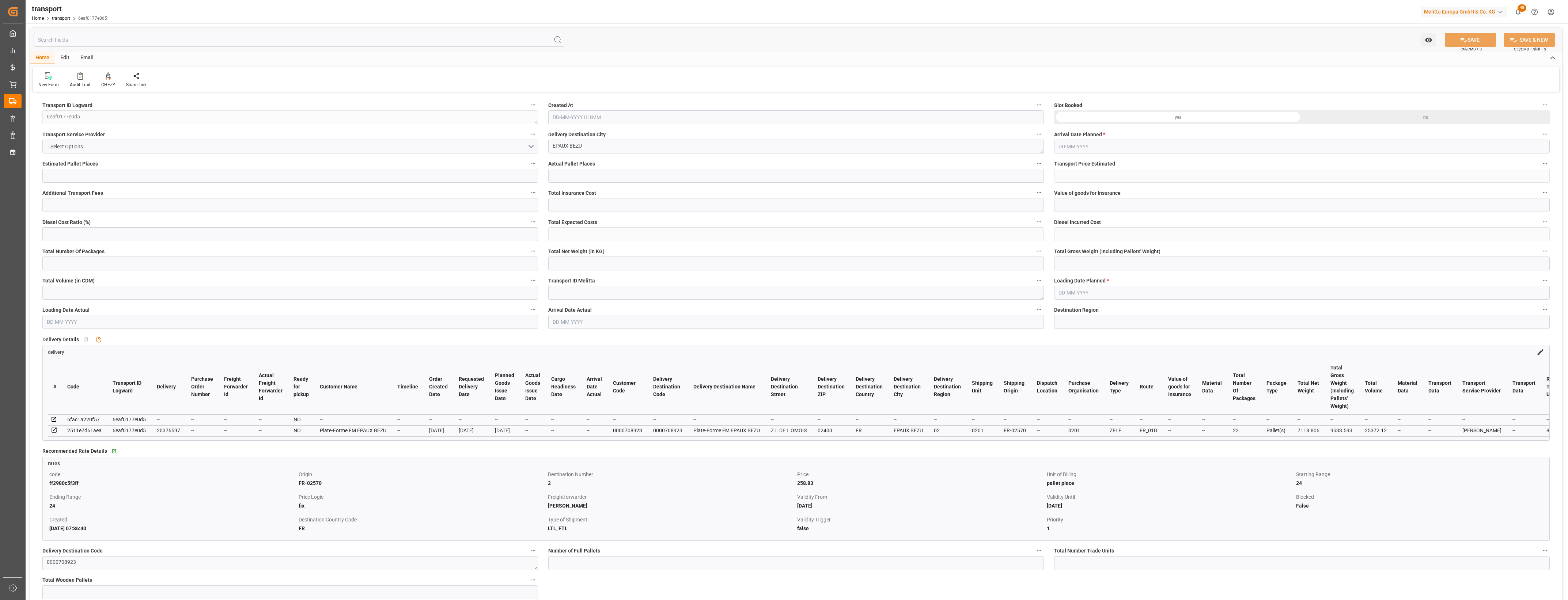
type input "101"
type input "8397.964"
type input "0"
type input "4710.8598"
type input "0"
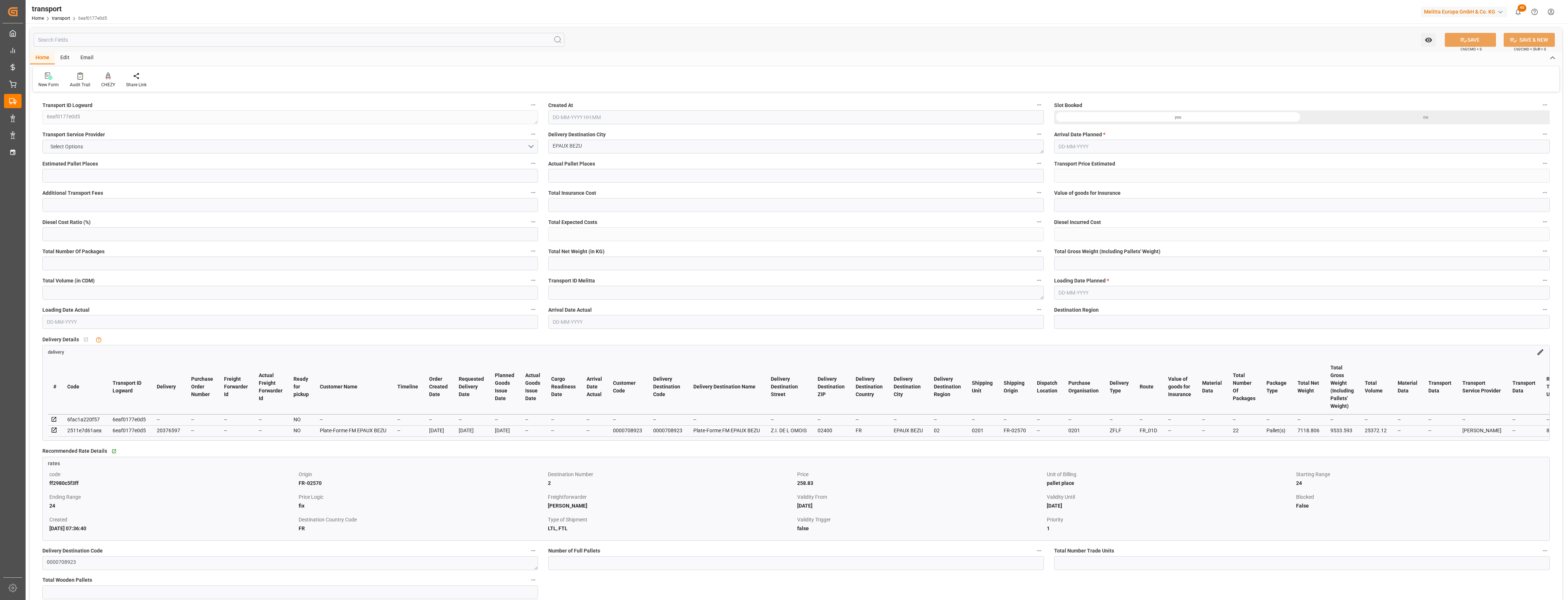
type input "0"
type input "21"
type input "35"
type input "[DATE] 11:40"
type input "[DATE]"
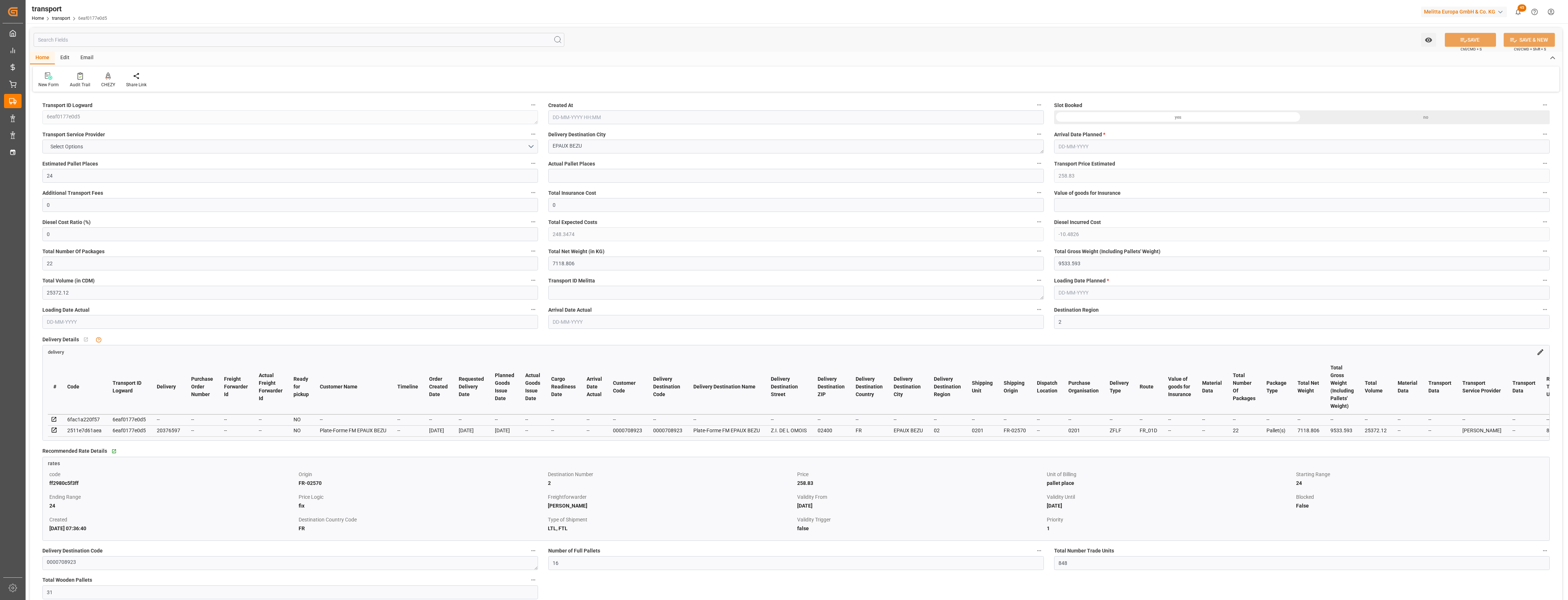
type input "[DATE]"
click at [1541, 354] on icon at bounding box center [1540, 352] width 8 height 8
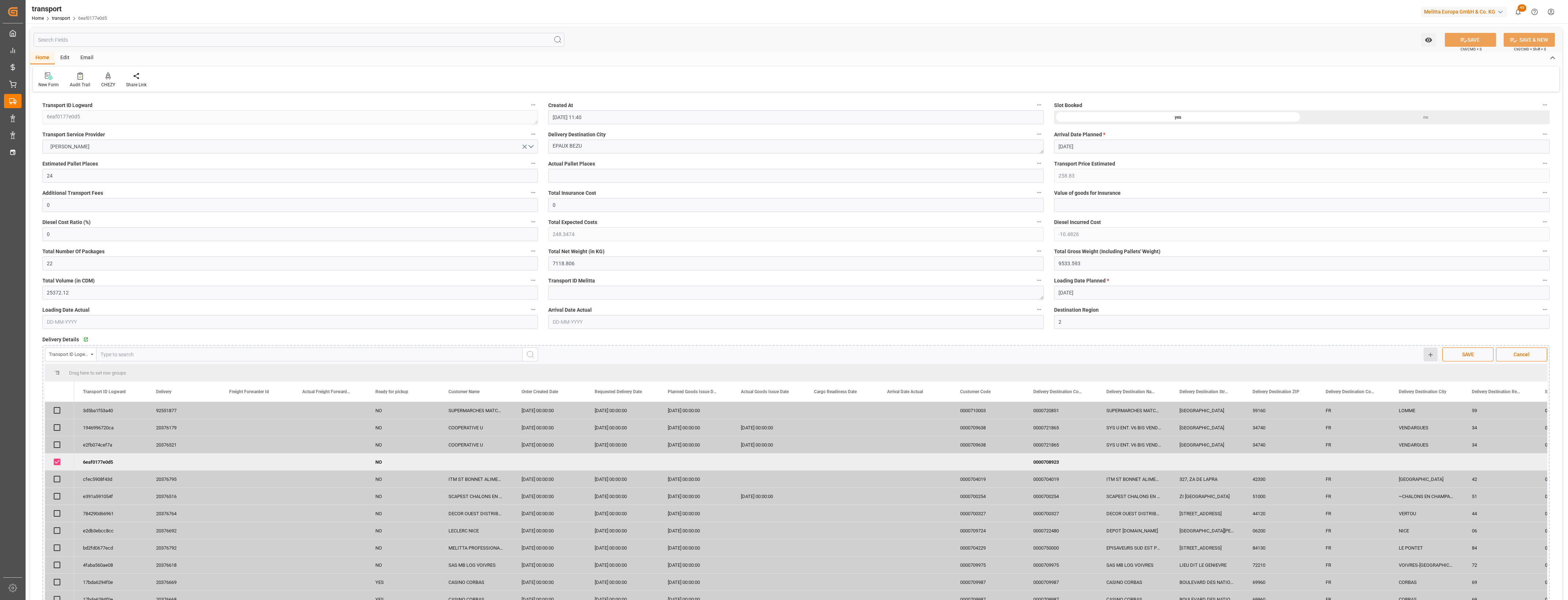
click at [1432, 358] on button "Quick Add" at bounding box center [1430, 354] width 13 height 13
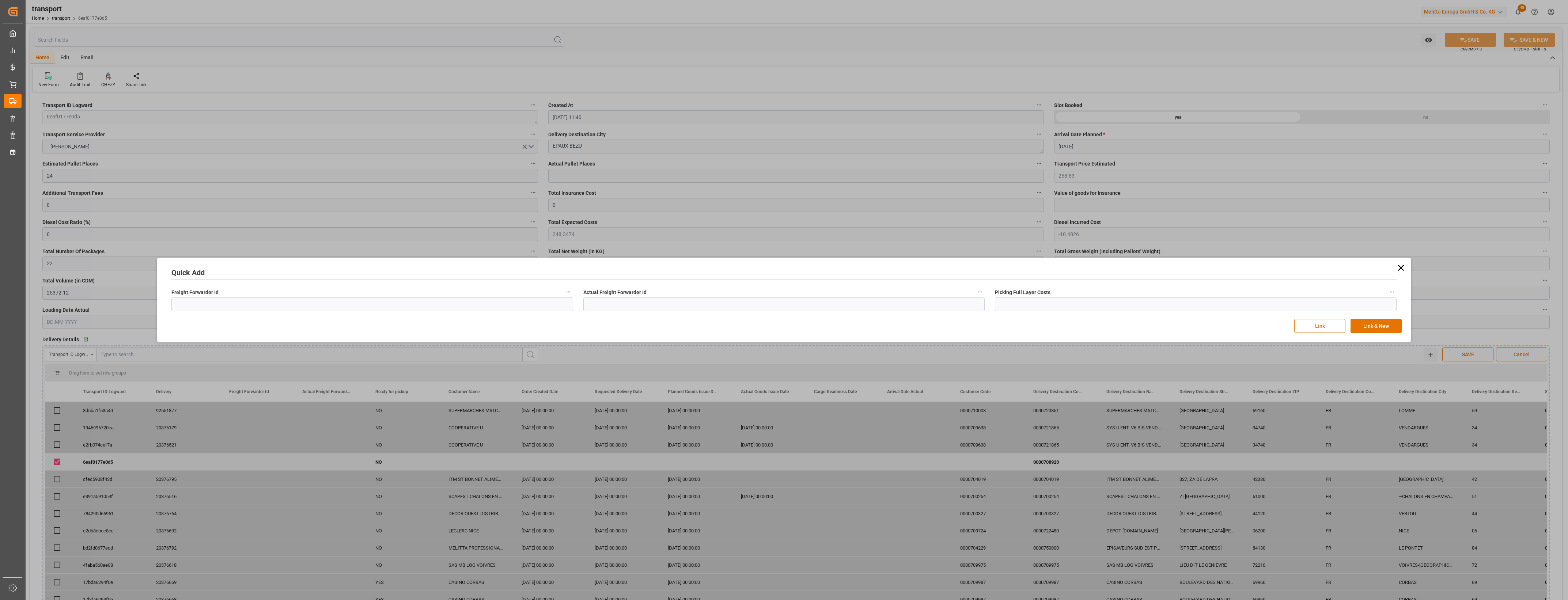
click at [1401, 265] on icon at bounding box center [1400, 267] width 10 height 10
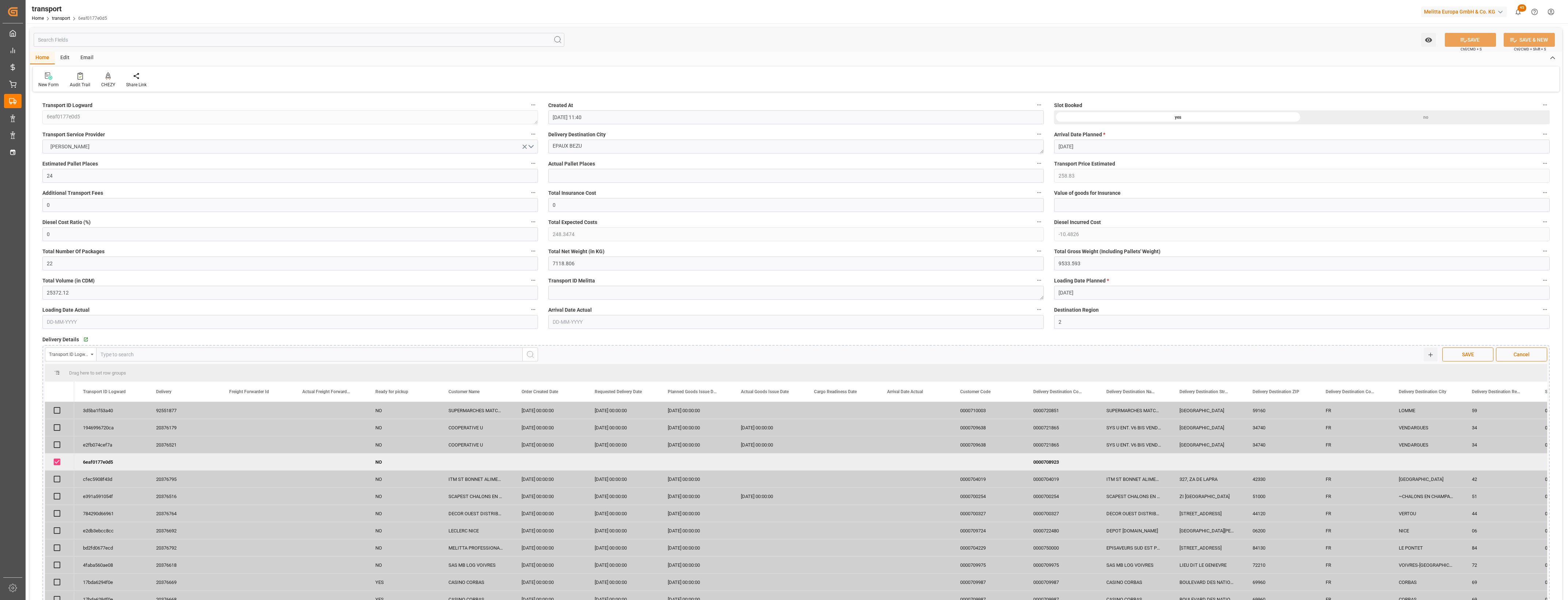
click at [92, 354] on icon "menu-button" at bounding box center [92, 355] width 3 height 2
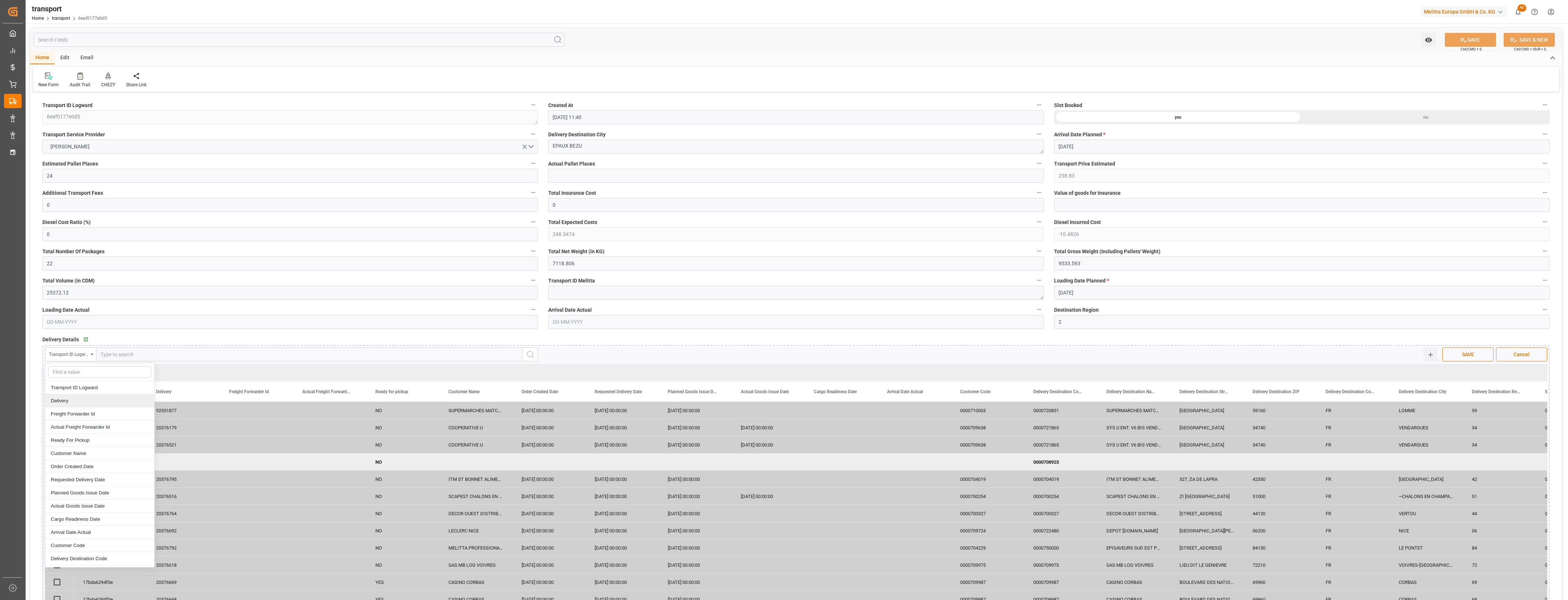
click at [78, 403] on div "Delivery" at bounding box center [99, 401] width 109 height 13
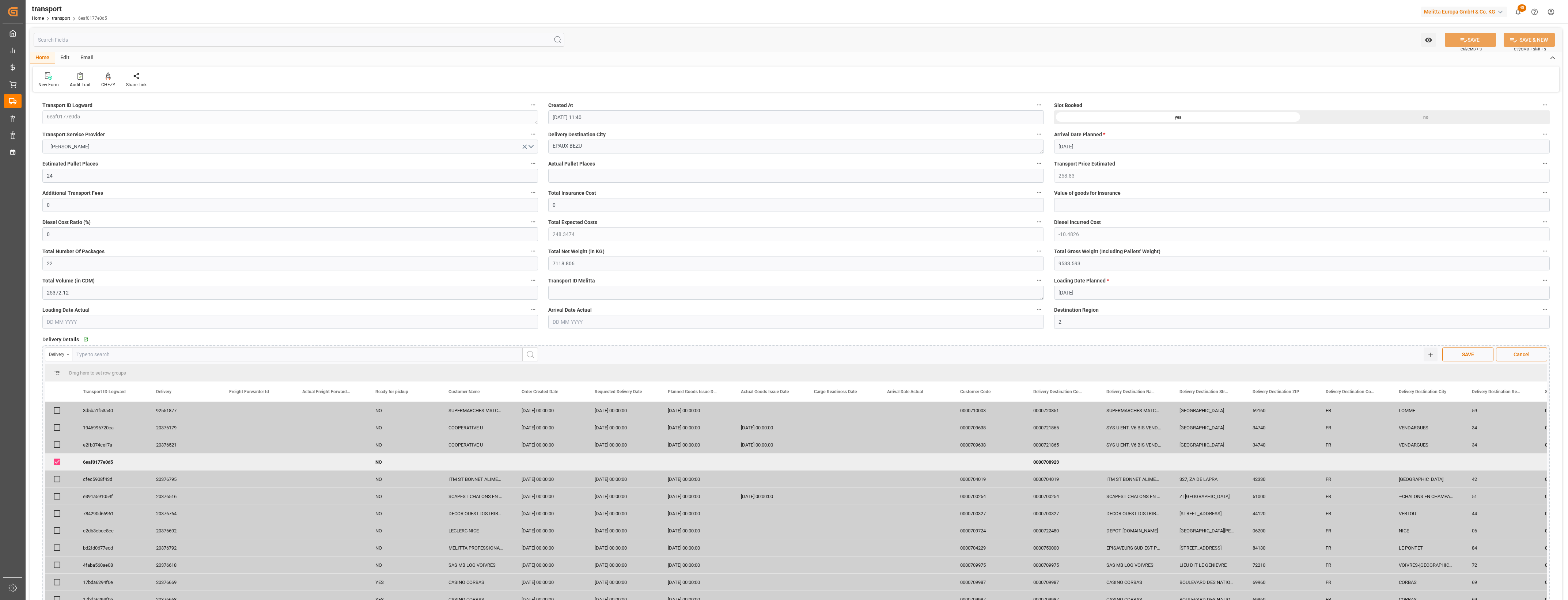
click at [124, 356] on input "text" at bounding box center [297, 354] width 450 height 13
type input "20376663"
